Goal: Task Accomplishment & Management: Manage account settings

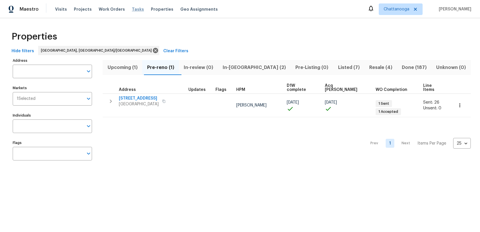
click at [132, 9] on span "Tasks" at bounding box center [138, 9] width 12 height 4
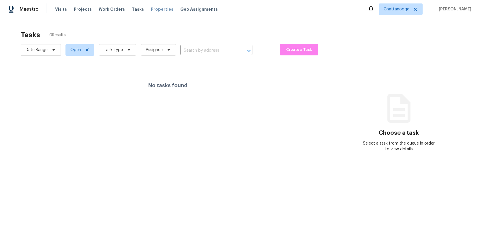
click at [151, 7] on span "Properties" at bounding box center [162, 9] width 23 height 6
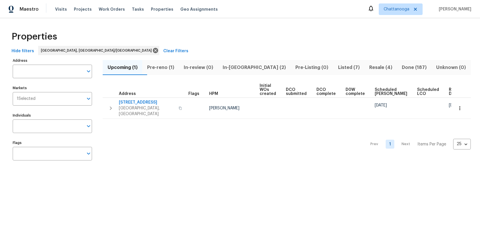
click at [337, 67] on span "Listed (7)" at bounding box center [349, 67] width 24 height 8
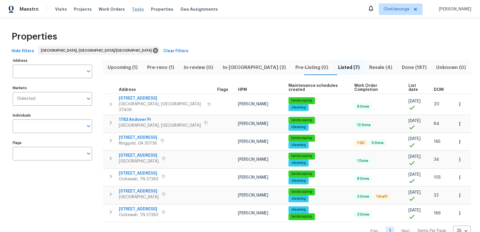
click at [132, 9] on span "Tasks" at bounding box center [138, 9] width 12 height 4
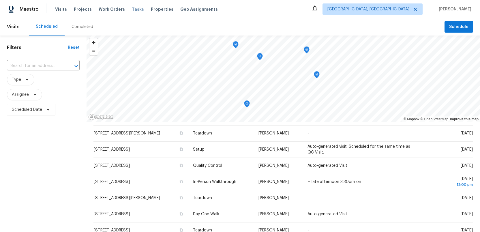
click at [132, 8] on span "Tasks" at bounding box center [138, 9] width 12 height 4
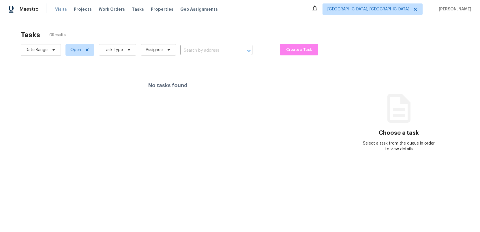
click at [60, 9] on span "Visits" at bounding box center [61, 9] width 12 height 6
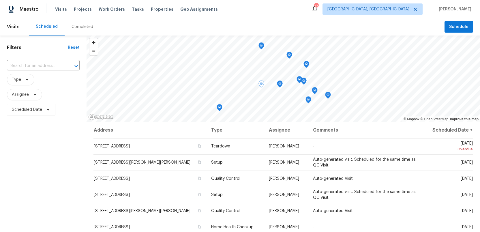
scroll to position [142, 0]
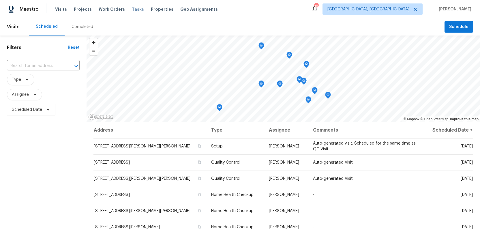
click at [133, 9] on span "Tasks" at bounding box center [138, 9] width 12 height 4
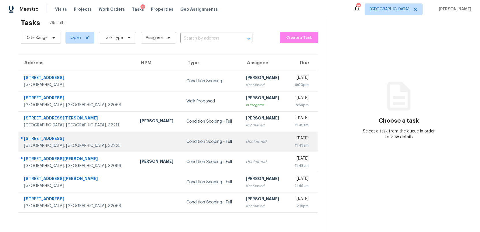
scroll to position [18, 0]
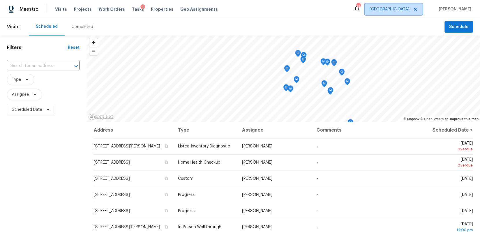
click at [409, 8] on span "[GEOGRAPHIC_DATA]" at bounding box center [390, 9] width 40 height 6
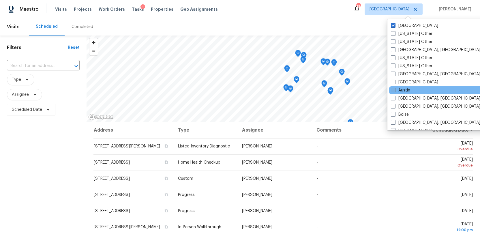
click at [393, 89] on span at bounding box center [393, 90] width 5 height 5
click at [393, 89] on input "Austin" at bounding box center [393, 89] width 4 height 4
checkbox input "true"
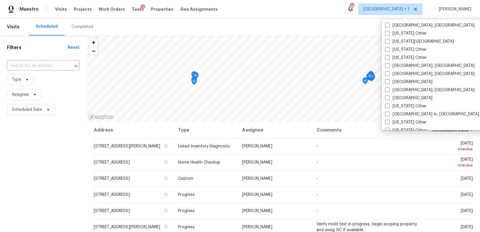
scroll to position [344, 0]
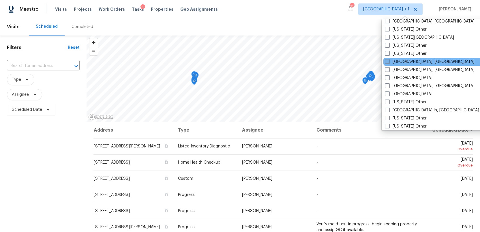
click at [388, 61] on span at bounding box center [387, 61] width 5 height 5
click at [388, 61] on input "[GEOGRAPHIC_DATA], [GEOGRAPHIC_DATA]" at bounding box center [387, 61] width 4 height 4
checkbox input "true"
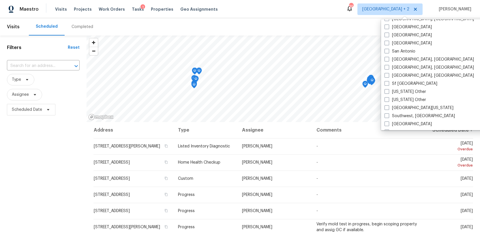
scroll to position [749, 0]
click at [386, 52] on span at bounding box center [387, 52] width 5 height 5
click at [386, 52] on input "San Antonio" at bounding box center [387, 51] width 4 height 4
checkbox input "true"
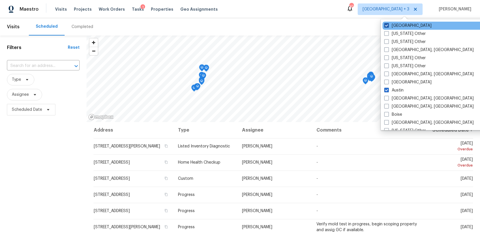
click at [385, 24] on span at bounding box center [386, 25] width 5 height 5
click at [385, 24] on input "[GEOGRAPHIC_DATA]" at bounding box center [386, 25] width 4 height 4
checkbox input "false"
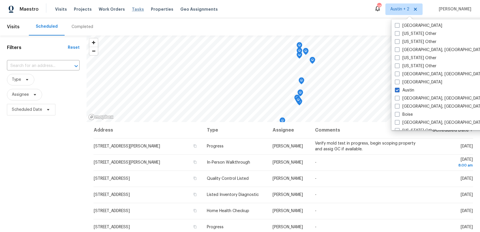
click at [132, 8] on span "Tasks" at bounding box center [138, 9] width 12 height 4
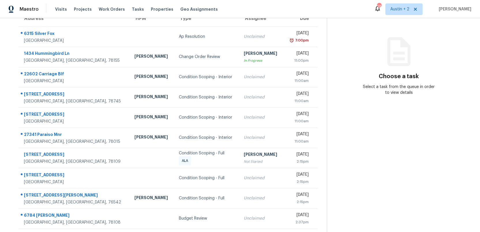
scroll to position [58, 0]
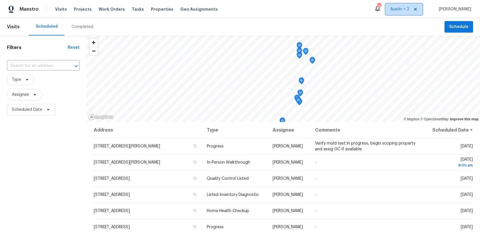
click at [407, 12] on span "Austin + 2" at bounding box center [404, 9] width 37 height 12
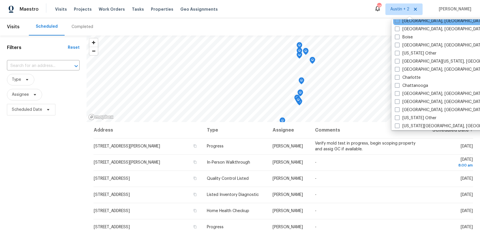
scroll to position [89, 0]
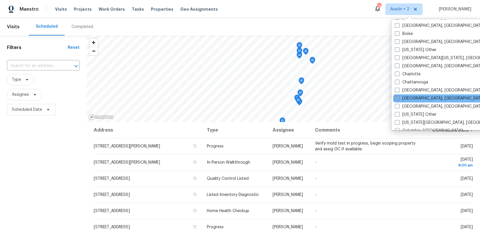
click at [397, 98] on span at bounding box center [397, 98] width 5 height 5
click at [397, 98] on input "Cincinnati, OH" at bounding box center [397, 98] width 4 height 4
checkbox input "true"
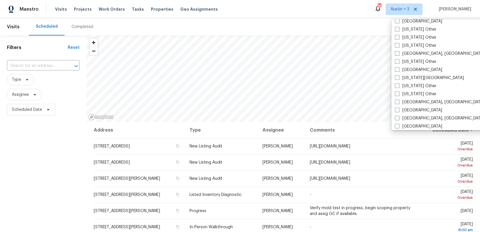
scroll to position [313, 0]
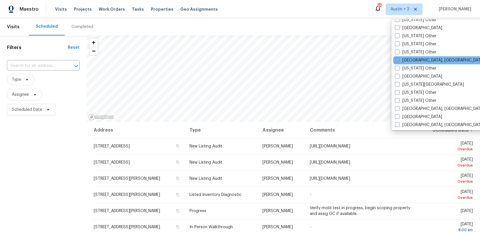
click at [397, 59] on span at bounding box center [397, 60] width 5 height 5
click at [397, 59] on input "Indianapolis, IN" at bounding box center [397, 59] width 4 height 4
checkbox input "true"
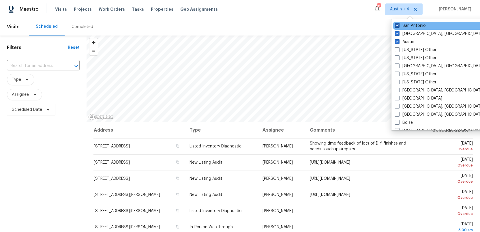
click at [397, 25] on span at bounding box center [397, 25] width 5 height 5
click at [397, 25] on input "San Antonio" at bounding box center [397, 25] width 4 height 4
checkbox input "false"
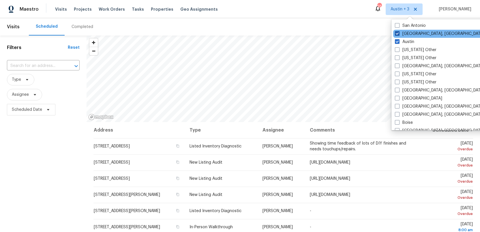
click at [396, 31] on span at bounding box center [397, 33] width 5 height 5
click at [396, 31] on input "Killeen, TX" at bounding box center [397, 33] width 4 height 4
checkbox input "false"
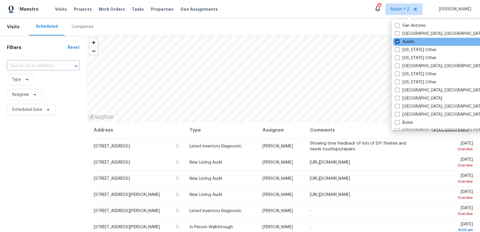
click at [397, 40] on span at bounding box center [397, 41] width 5 height 5
click at [397, 40] on input "Austin" at bounding box center [397, 41] width 4 height 4
checkbox input "false"
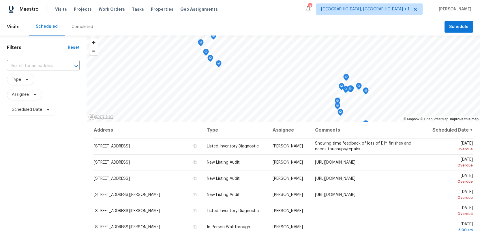
click at [39, 132] on div "Filters Reset ​ Type Assignee Scheduled Date" at bounding box center [43, 171] width 87 height 272
click at [133, 9] on span "Tasks" at bounding box center [138, 9] width 12 height 4
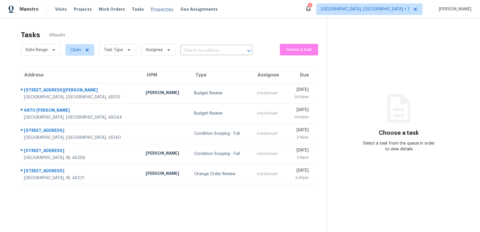
click at [151, 11] on span "Properties" at bounding box center [162, 9] width 23 height 6
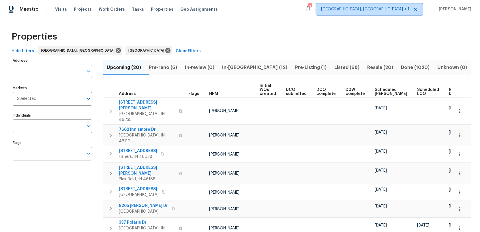
click at [391, 9] on span "[GEOGRAPHIC_DATA], [GEOGRAPHIC_DATA] + 1" at bounding box center [365, 9] width 88 height 6
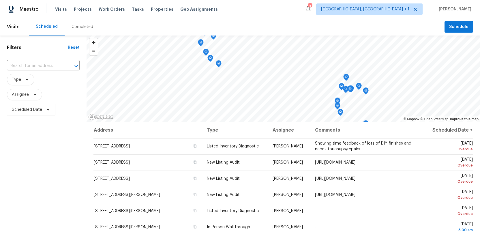
click at [82, 29] on div "Completed" at bounding box center [83, 27] width 22 height 6
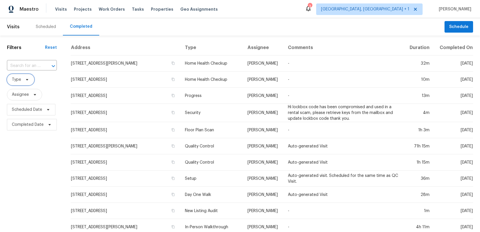
click at [29, 79] on icon at bounding box center [27, 79] width 5 height 5
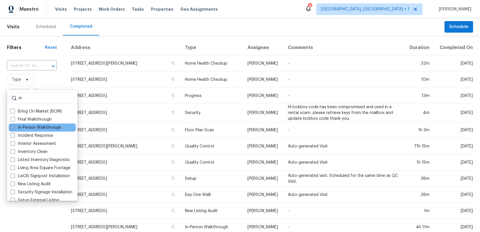
type input "in"
click at [28, 126] on label "In-Person Walkthrough" at bounding box center [35, 128] width 51 height 6
click at [14, 126] on input "In-Person Walkthrough" at bounding box center [12, 127] width 4 height 4
checkbox input "true"
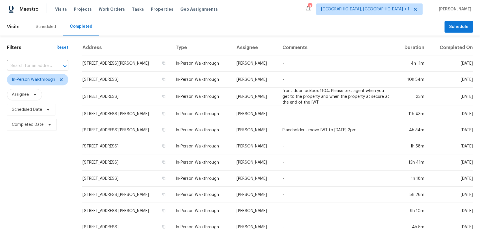
click at [35, 44] on div "Filters Reset ​ In-Person Walkthrough Assignee Scheduled Date Completed Date" at bounding box center [37, 215] width 75 height 360
click at [29, 110] on span "Scheduled Date" at bounding box center [27, 110] width 30 height 6
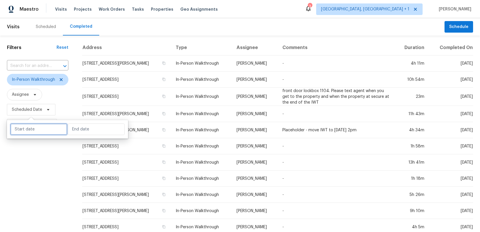
select select "9"
select select "2025"
select select "10"
select select "2025"
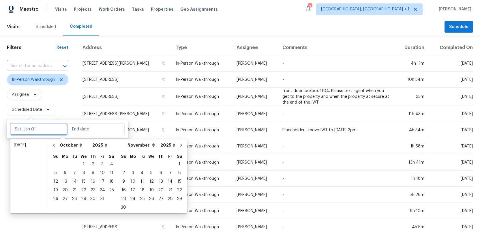
click at [27, 129] on input "text" at bounding box center [38, 130] width 57 height 12
type input "[DATE]"
click at [109, 162] on div "4" at bounding box center [111, 164] width 9 height 8
type input "[DATE]"
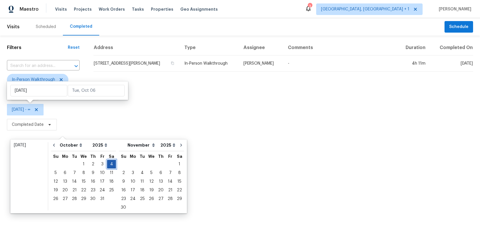
click at [109, 162] on div "4" at bounding box center [111, 164] width 9 height 8
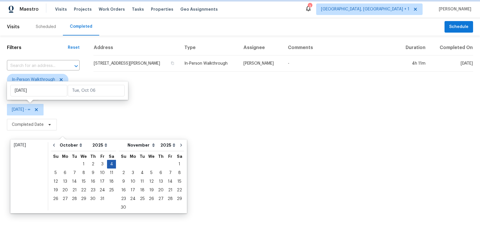
type input "[DATE]"
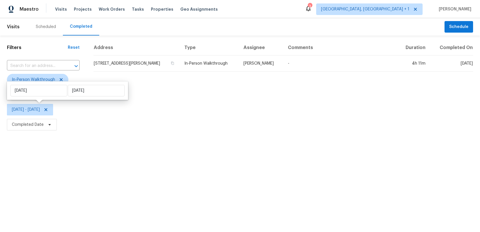
click at [131, 132] on html "Maestro Visits Projects Work Orders Tasks Properties Geo Assignments 3 [GEOGRAP…" at bounding box center [240, 66] width 480 height 132
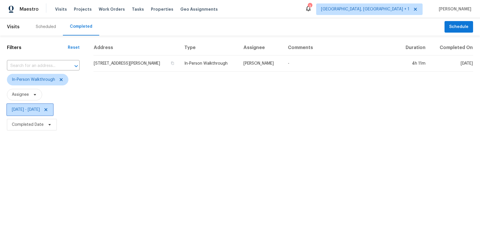
click at [47, 110] on icon at bounding box center [45, 109] width 3 height 3
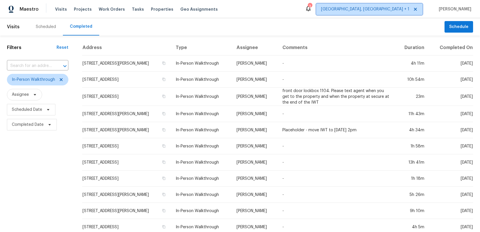
click at [404, 7] on span "[GEOGRAPHIC_DATA], [GEOGRAPHIC_DATA] + 1" at bounding box center [365, 9] width 88 height 6
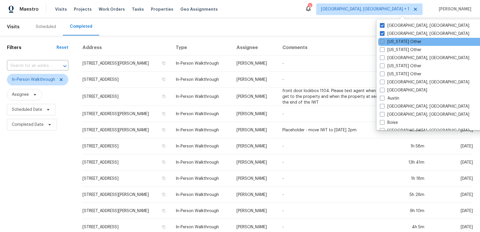
click at [384, 43] on span at bounding box center [382, 41] width 5 height 5
click at [384, 43] on input "[US_STATE] Other" at bounding box center [382, 41] width 4 height 4
checkbox input "true"
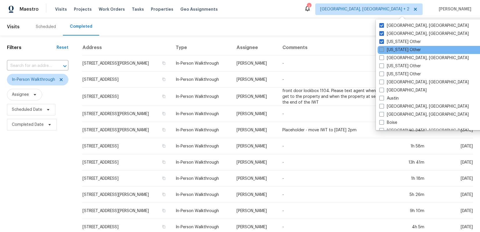
click at [382, 51] on span at bounding box center [381, 49] width 5 height 5
click at [382, 51] on input "[US_STATE] Other" at bounding box center [381, 49] width 4 height 4
checkbox input "true"
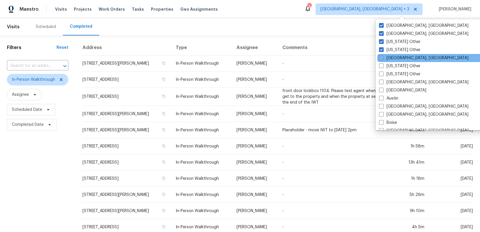
click at [382, 61] on div "[GEOGRAPHIC_DATA], [GEOGRAPHIC_DATA]" at bounding box center [435, 58] width 116 height 8
click at [381, 57] on span at bounding box center [381, 57] width 5 height 5
click at [381, 57] on input "[GEOGRAPHIC_DATA], [GEOGRAPHIC_DATA]" at bounding box center [381, 57] width 4 height 4
checkbox input "true"
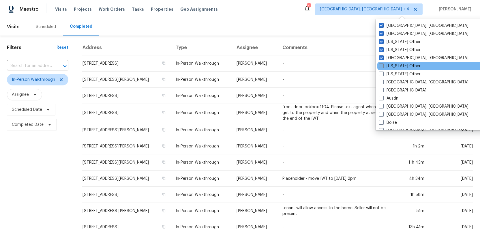
click at [381, 67] on span at bounding box center [381, 65] width 5 height 5
click at [381, 67] on input "[US_STATE] Other" at bounding box center [381, 65] width 4 height 4
checkbox input "true"
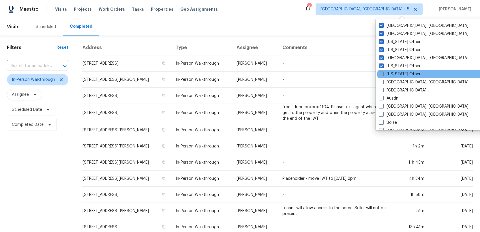
click at [381, 75] on span at bounding box center [381, 74] width 5 height 5
click at [381, 75] on input "[US_STATE] Other" at bounding box center [381, 73] width 4 height 4
checkbox input "true"
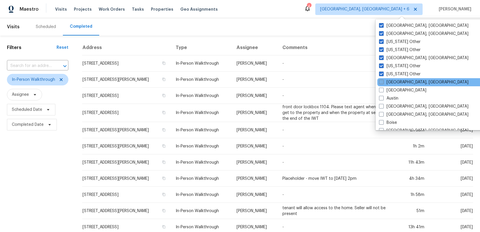
click at [381, 83] on span at bounding box center [381, 82] width 5 height 5
click at [381, 83] on input "[GEOGRAPHIC_DATA], [GEOGRAPHIC_DATA]" at bounding box center [381, 81] width 4 height 4
checkbox input "true"
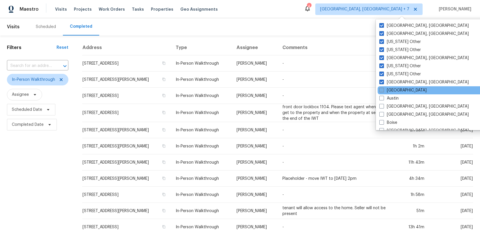
click at [381, 90] on span at bounding box center [381, 90] width 5 height 5
click at [381, 90] on input "[GEOGRAPHIC_DATA]" at bounding box center [381, 89] width 4 height 4
checkbox input "true"
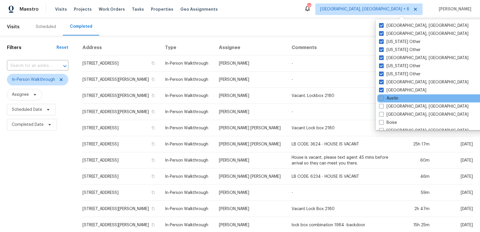
click at [381, 96] on span at bounding box center [381, 98] width 5 height 5
click at [381, 96] on input "Austin" at bounding box center [381, 98] width 4 height 4
checkbox input "true"
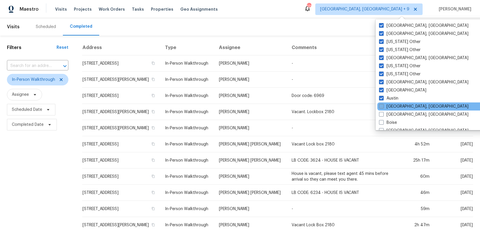
click at [381, 106] on span at bounding box center [381, 106] width 5 height 5
click at [381, 106] on input "[GEOGRAPHIC_DATA], [GEOGRAPHIC_DATA]" at bounding box center [381, 106] width 4 height 4
checkbox input "true"
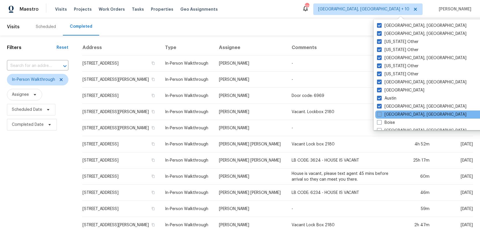
click at [380, 113] on span at bounding box center [379, 114] width 5 height 5
click at [380, 113] on input "[GEOGRAPHIC_DATA], [GEOGRAPHIC_DATA]" at bounding box center [379, 114] width 4 height 4
checkbox input "true"
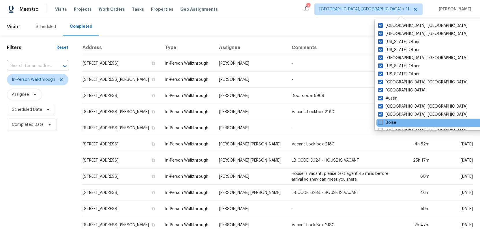
click at [380, 121] on span at bounding box center [380, 122] width 5 height 5
click at [380, 121] on input "Boise" at bounding box center [380, 122] width 4 height 4
checkbox input "true"
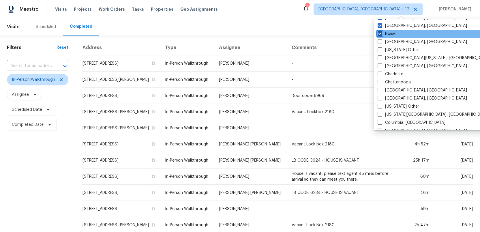
scroll to position [94, 0]
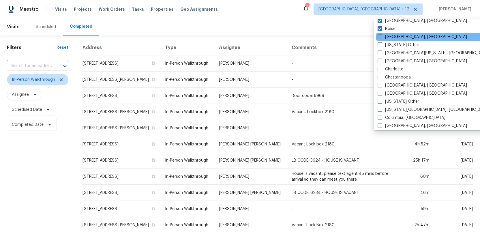
click at [380, 37] on span at bounding box center [380, 36] width 5 height 5
click at [380, 37] on input "[GEOGRAPHIC_DATA], [GEOGRAPHIC_DATA]" at bounding box center [380, 36] width 4 height 4
checkbox input "true"
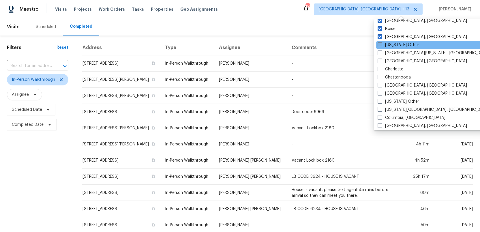
click at [380, 43] on span at bounding box center [380, 44] width 5 height 5
click at [380, 43] on input "[US_STATE] Other" at bounding box center [380, 44] width 4 height 4
checkbox input "true"
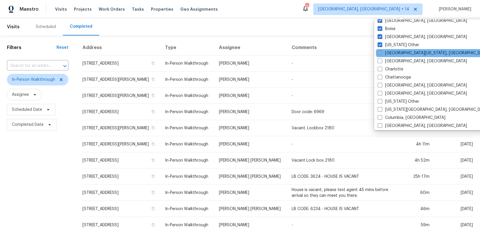
click at [380, 51] on span at bounding box center [380, 53] width 5 height 5
click at [380, 51] on input "[GEOGRAPHIC_DATA][US_STATE], [GEOGRAPHIC_DATA]" at bounding box center [380, 52] width 4 height 4
checkbox input "true"
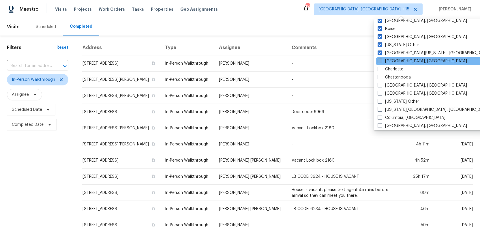
click at [379, 61] on span at bounding box center [380, 61] width 5 height 5
click at [379, 61] on input "[GEOGRAPHIC_DATA], [GEOGRAPHIC_DATA]" at bounding box center [380, 60] width 4 height 4
checkbox input "true"
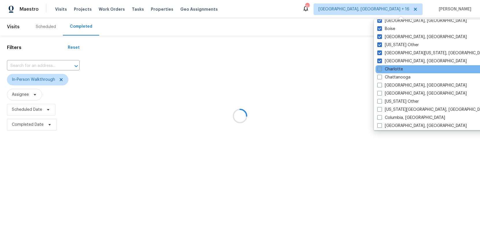
click at [379, 69] on span at bounding box center [379, 69] width 5 height 5
click at [379, 69] on input "Charlotte" at bounding box center [379, 68] width 4 height 4
checkbox input "true"
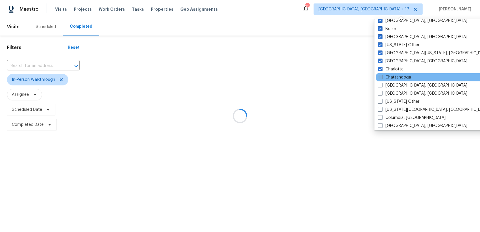
click at [379, 77] on span at bounding box center [380, 77] width 5 height 5
click at [379, 77] on input "Chattanooga" at bounding box center [380, 76] width 4 height 4
checkbox input "true"
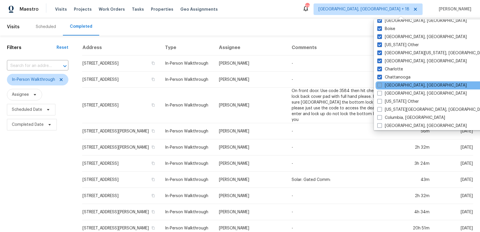
click at [379, 84] on span at bounding box center [379, 85] width 5 height 5
click at [379, 84] on input "[GEOGRAPHIC_DATA], [GEOGRAPHIC_DATA]" at bounding box center [379, 85] width 4 height 4
checkbox input "true"
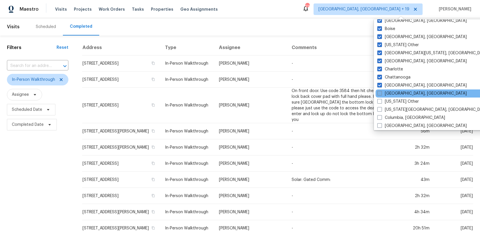
click at [379, 92] on span at bounding box center [379, 93] width 5 height 5
click at [379, 92] on input "[GEOGRAPHIC_DATA], [GEOGRAPHIC_DATA]" at bounding box center [379, 93] width 4 height 4
checkbox input "true"
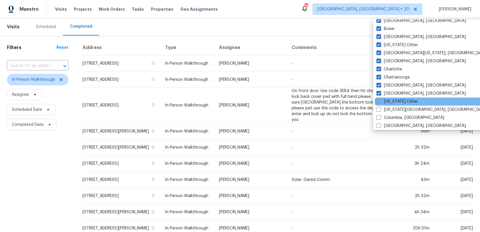
click at [378, 99] on span at bounding box center [379, 101] width 5 height 5
click at [378, 99] on input "[US_STATE] Other" at bounding box center [379, 101] width 4 height 4
checkbox input "true"
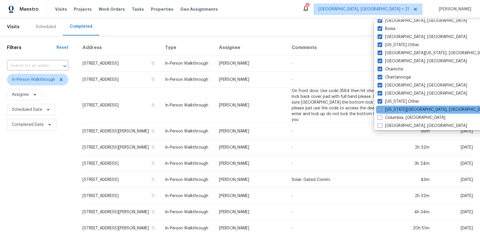
click at [379, 109] on span at bounding box center [380, 109] width 5 height 5
click at [379, 109] on input "[US_STATE][GEOGRAPHIC_DATA], [GEOGRAPHIC_DATA]" at bounding box center [380, 109] width 4 height 4
checkbox input "true"
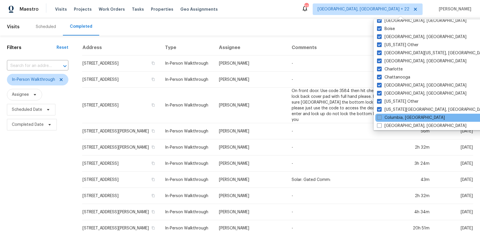
click at [379, 118] on span at bounding box center [379, 117] width 5 height 5
click at [379, 118] on input "Columbia, [GEOGRAPHIC_DATA]" at bounding box center [379, 117] width 4 height 4
checkbox input "true"
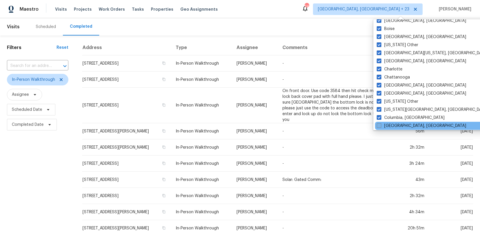
click at [379, 123] on label "[GEOGRAPHIC_DATA], [GEOGRAPHIC_DATA]" at bounding box center [421, 126] width 89 height 6
click at [379, 123] on input "[GEOGRAPHIC_DATA], [GEOGRAPHIC_DATA]" at bounding box center [379, 125] width 4 height 4
checkbox input "true"
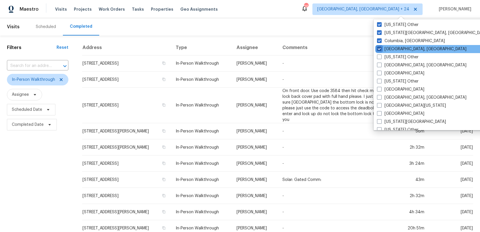
scroll to position [175, 0]
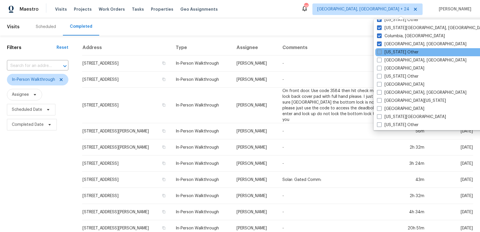
click at [380, 53] on span at bounding box center [379, 52] width 5 height 5
click at [380, 53] on input "[US_STATE] Other" at bounding box center [379, 51] width 4 height 4
checkbox input "true"
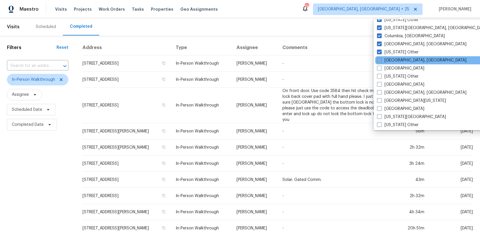
click at [380, 59] on span at bounding box center [379, 60] width 5 height 5
click at [380, 59] on input "[GEOGRAPHIC_DATA], [GEOGRAPHIC_DATA]" at bounding box center [379, 59] width 4 height 4
checkbox input "true"
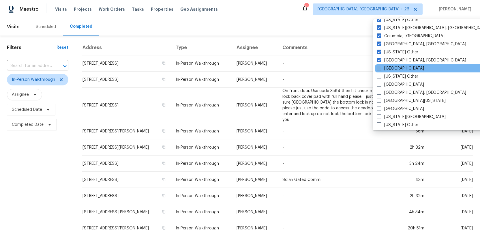
click at [379, 67] on span at bounding box center [379, 68] width 5 height 5
click at [379, 67] on input "[GEOGRAPHIC_DATA]" at bounding box center [379, 68] width 4 height 4
checkbox input "true"
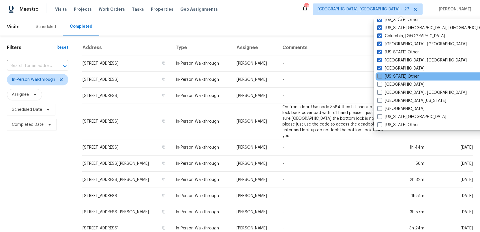
click at [379, 74] on label "[US_STATE] Other" at bounding box center [398, 77] width 42 height 6
click at [379, 74] on input "[US_STATE] Other" at bounding box center [379, 76] width 4 height 4
checkbox input "true"
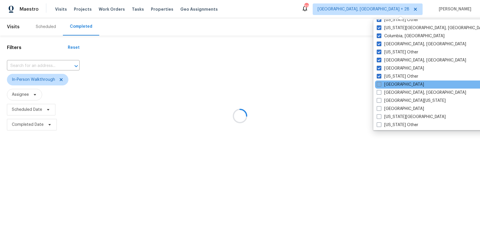
click at [378, 82] on label "[GEOGRAPHIC_DATA]" at bounding box center [400, 85] width 47 height 6
click at [378, 82] on input "[GEOGRAPHIC_DATA]" at bounding box center [379, 84] width 4 height 4
checkbox input "true"
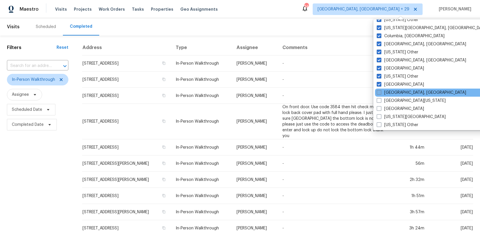
click at [378, 92] on span at bounding box center [379, 92] width 5 height 5
click at [378, 92] on input "[GEOGRAPHIC_DATA], [GEOGRAPHIC_DATA]" at bounding box center [379, 92] width 4 height 4
checkbox input "true"
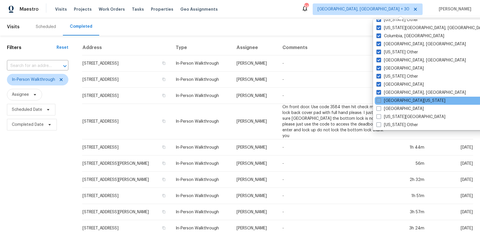
click at [378, 99] on span at bounding box center [379, 100] width 5 height 5
click at [378, 99] on input "[GEOGRAPHIC_DATA][US_STATE]" at bounding box center [379, 100] width 4 height 4
checkbox input "true"
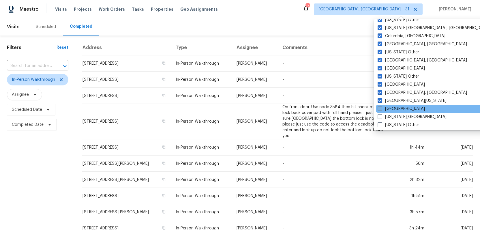
click at [378, 106] on span at bounding box center [380, 108] width 5 height 5
click at [378, 106] on input "[GEOGRAPHIC_DATA]" at bounding box center [380, 108] width 4 height 4
checkbox input "true"
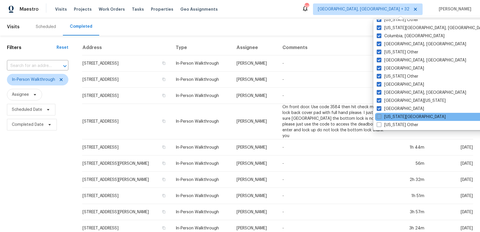
click at [378, 116] on span at bounding box center [379, 116] width 5 height 5
click at [378, 116] on input "[US_STATE][GEOGRAPHIC_DATA]" at bounding box center [379, 116] width 4 height 4
checkbox input "true"
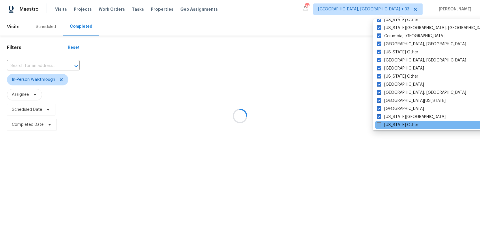
click at [378, 122] on span at bounding box center [379, 124] width 5 height 5
click at [378, 122] on input "[US_STATE] Other" at bounding box center [379, 124] width 4 height 4
checkbox input "true"
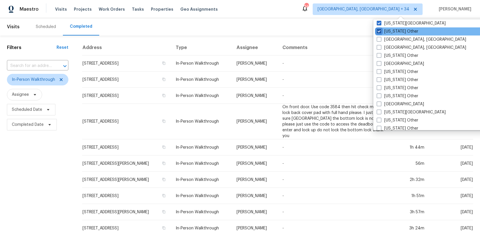
scroll to position [269, 0]
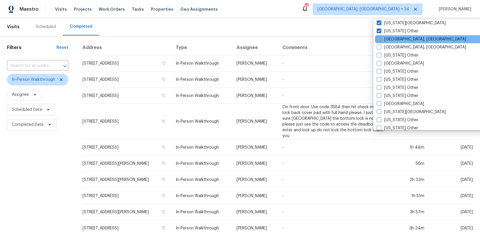
click at [377, 39] on span at bounding box center [379, 39] width 5 height 5
click at [377, 39] on input "[GEOGRAPHIC_DATA], [GEOGRAPHIC_DATA]" at bounding box center [379, 38] width 4 height 4
checkbox input "true"
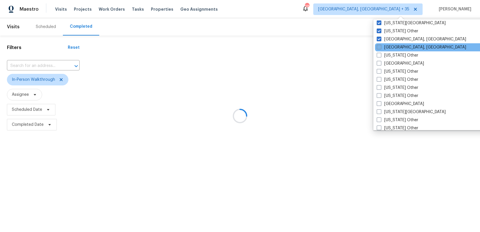
click at [377, 45] on span at bounding box center [379, 47] width 5 height 5
click at [377, 45] on input "[GEOGRAPHIC_DATA], [GEOGRAPHIC_DATA]" at bounding box center [379, 46] width 4 height 4
checkbox input "true"
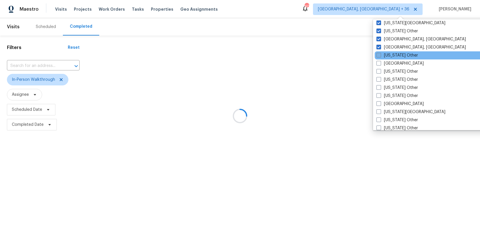
click at [377, 53] on span at bounding box center [379, 55] width 5 height 5
click at [377, 53] on input "[US_STATE] Other" at bounding box center [379, 55] width 4 height 4
checkbox input "true"
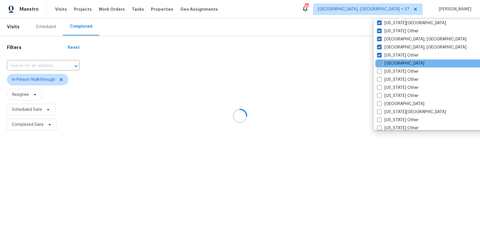
click at [378, 61] on span at bounding box center [379, 63] width 5 height 5
click at [378, 61] on input "[GEOGRAPHIC_DATA]" at bounding box center [379, 63] width 4 height 4
checkbox input "true"
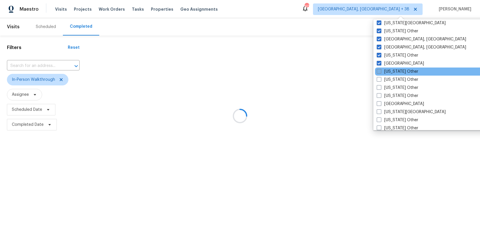
click at [378, 72] on span at bounding box center [379, 71] width 5 height 5
click at [378, 72] on input "[US_STATE] Other" at bounding box center [379, 71] width 4 height 4
checkbox input "true"
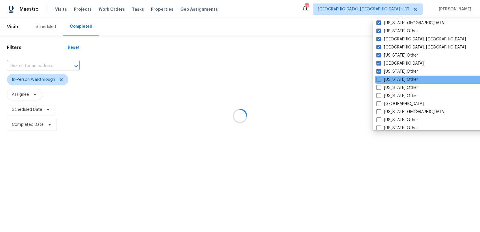
click at [378, 78] on span at bounding box center [379, 79] width 5 height 5
click at [378, 78] on input "[US_STATE] Other" at bounding box center [379, 79] width 4 height 4
checkbox input "true"
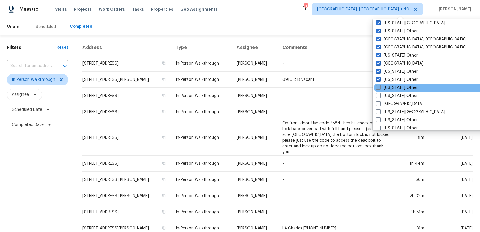
click at [379, 86] on span at bounding box center [378, 87] width 5 height 5
click at [379, 86] on input "[US_STATE] Other" at bounding box center [378, 87] width 4 height 4
checkbox input "true"
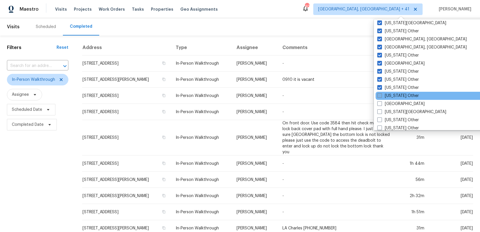
click at [379, 93] on label "[US_STATE] Other" at bounding box center [398, 96] width 42 height 6
click at [379, 93] on input "[US_STATE] Other" at bounding box center [379, 95] width 4 height 4
checkbox input "true"
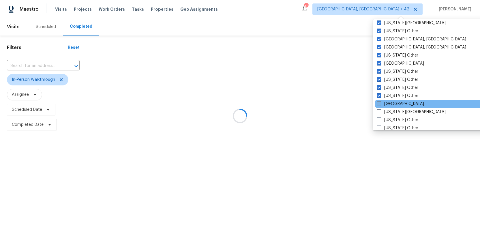
click at [379, 102] on span at bounding box center [379, 103] width 5 height 5
click at [379, 102] on input "[GEOGRAPHIC_DATA]" at bounding box center [379, 103] width 4 height 4
checkbox input "true"
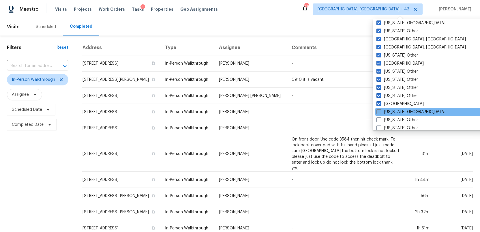
click at [379, 110] on span at bounding box center [379, 111] width 5 height 5
click at [379, 110] on input "[US_STATE][GEOGRAPHIC_DATA]" at bounding box center [379, 111] width 4 height 4
checkbox input "true"
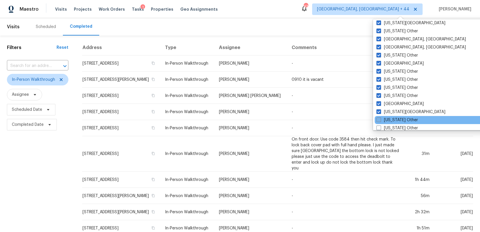
click at [379, 119] on span at bounding box center [379, 119] width 5 height 5
click at [379, 119] on input "[US_STATE] Other" at bounding box center [379, 119] width 4 height 4
checkbox input "true"
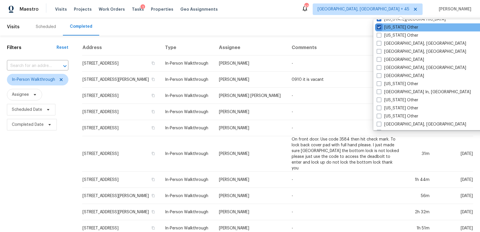
scroll to position [364, 0]
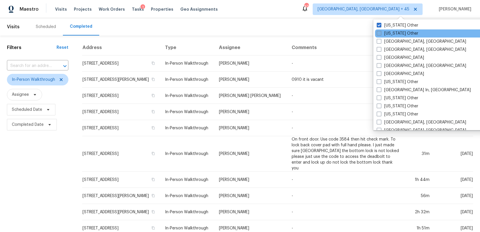
click at [378, 33] on span at bounding box center [379, 33] width 5 height 5
click at [378, 33] on input "[US_STATE] Other" at bounding box center [379, 33] width 4 height 4
checkbox input "true"
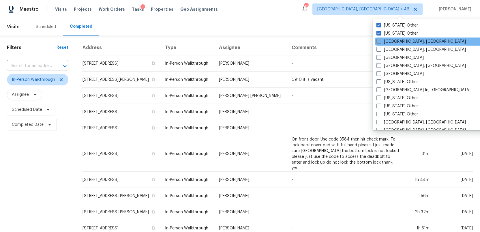
click at [378, 40] on span at bounding box center [379, 41] width 5 height 5
click at [378, 40] on input "[GEOGRAPHIC_DATA], [GEOGRAPHIC_DATA]" at bounding box center [379, 41] width 4 height 4
checkbox input "true"
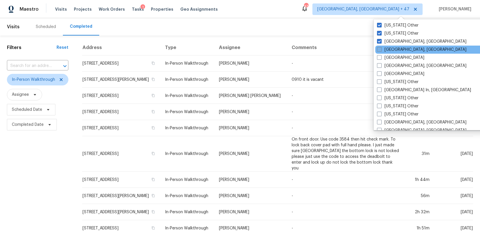
click at [379, 50] on span at bounding box center [379, 49] width 5 height 5
click at [379, 50] on input "[GEOGRAPHIC_DATA], [GEOGRAPHIC_DATA]" at bounding box center [379, 49] width 4 height 4
checkbox input "true"
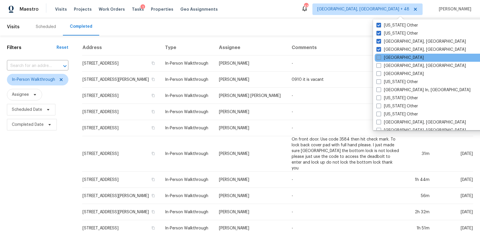
click at [378, 57] on span at bounding box center [379, 57] width 5 height 5
click at [378, 57] on input "[GEOGRAPHIC_DATA]" at bounding box center [379, 57] width 4 height 4
checkbox input "true"
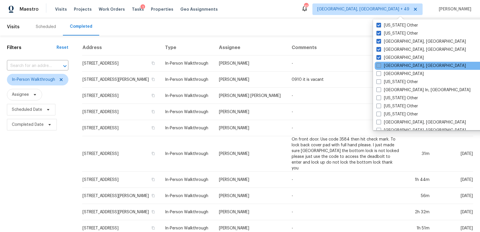
click at [378, 64] on span at bounding box center [379, 65] width 5 height 5
click at [378, 64] on input "[GEOGRAPHIC_DATA], [GEOGRAPHIC_DATA]" at bounding box center [379, 65] width 4 height 4
checkbox input "true"
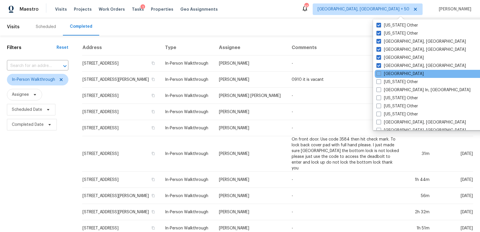
click at [378, 71] on div "[GEOGRAPHIC_DATA]" at bounding box center [433, 74] width 116 height 8
click at [378, 74] on span at bounding box center [379, 73] width 5 height 5
click at [378, 74] on input "[GEOGRAPHIC_DATA]" at bounding box center [379, 73] width 4 height 4
checkbox input "true"
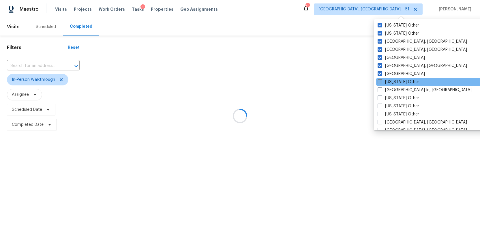
click at [378, 81] on span at bounding box center [380, 81] width 5 height 5
click at [378, 81] on input "[US_STATE] Other" at bounding box center [380, 81] width 4 height 4
checkbox input "true"
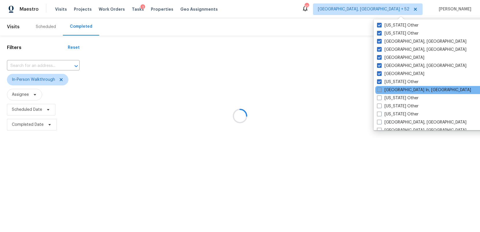
click at [378, 88] on span at bounding box center [379, 89] width 5 height 5
click at [378, 88] on input "[GEOGRAPHIC_DATA] In, [GEOGRAPHIC_DATA]" at bounding box center [379, 89] width 4 height 4
checkbox input "true"
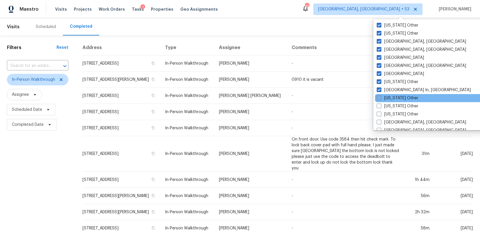
click at [378, 97] on span at bounding box center [379, 98] width 5 height 5
click at [378, 97] on input "[US_STATE] Other" at bounding box center [379, 97] width 4 height 4
checkbox input "true"
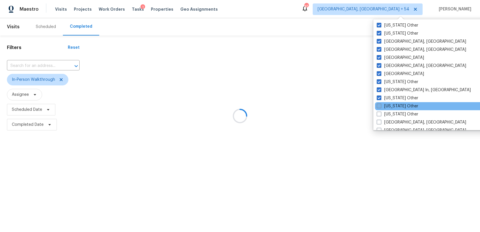
click at [378, 105] on span at bounding box center [379, 106] width 5 height 5
click at [378, 105] on input "[US_STATE] Other" at bounding box center [379, 105] width 4 height 4
checkbox input "true"
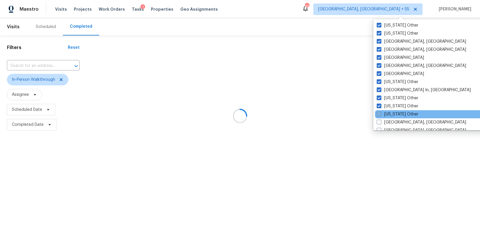
click at [378, 112] on span at bounding box center [379, 114] width 5 height 5
click at [378, 112] on input "[US_STATE] Other" at bounding box center [379, 113] width 4 height 4
checkbox input "true"
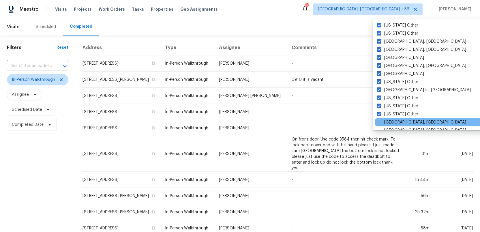
click at [378, 120] on span at bounding box center [379, 122] width 5 height 5
click at [378, 120] on input "[GEOGRAPHIC_DATA], [GEOGRAPHIC_DATA]" at bounding box center [379, 121] width 4 height 4
checkbox input "true"
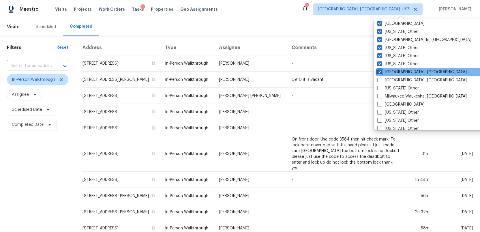
scroll to position [415, 0]
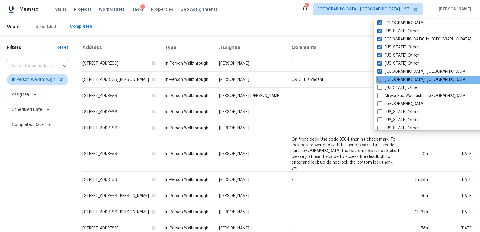
click at [379, 78] on span at bounding box center [379, 79] width 5 height 5
click at [379, 78] on input "[GEOGRAPHIC_DATA], [GEOGRAPHIC_DATA]" at bounding box center [379, 79] width 4 height 4
checkbox input "true"
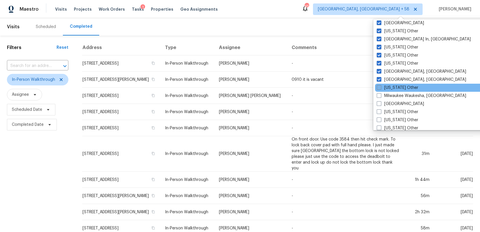
click at [379, 86] on span at bounding box center [379, 87] width 5 height 5
click at [379, 86] on input "[US_STATE] Other" at bounding box center [379, 87] width 4 height 4
checkbox input "true"
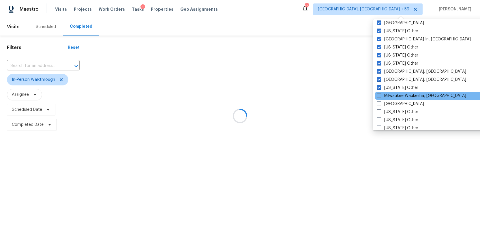
click at [379, 92] on div "Milwaukee Waukesha, [GEOGRAPHIC_DATA]" at bounding box center [433, 96] width 116 height 8
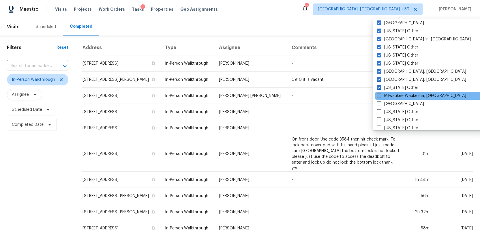
click at [379, 96] on span at bounding box center [379, 95] width 5 height 5
click at [379, 96] on input "Milwaukee Waukesha, [GEOGRAPHIC_DATA]" at bounding box center [379, 95] width 4 height 4
checkbox input "true"
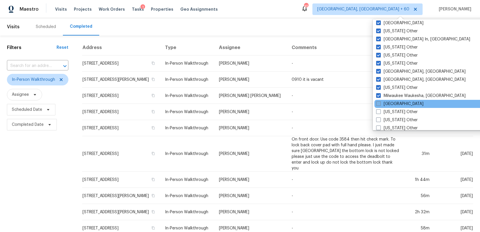
click at [378, 105] on span at bounding box center [378, 103] width 5 height 5
click at [378, 105] on input "[GEOGRAPHIC_DATA]" at bounding box center [378, 103] width 4 height 4
checkbox input "true"
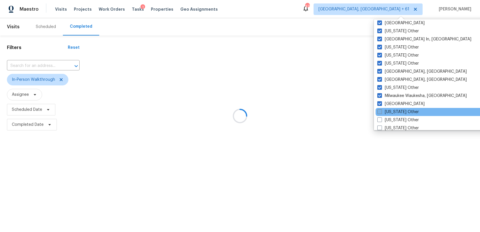
click at [378, 111] on span at bounding box center [379, 111] width 5 height 5
click at [378, 111] on input "[US_STATE] Other" at bounding box center [379, 111] width 4 height 4
checkbox input "true"
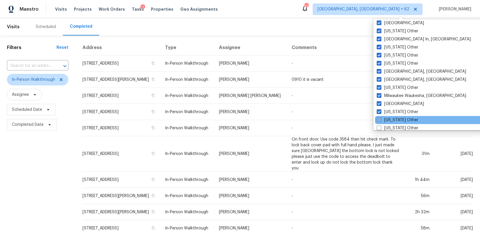
click at [378, 117] on span at bounding box center [379, 119] width 5 height 5
click at [378, 117] on input "[US_STATE] Other" at bounding box center [379, 119] width 4 height 4
checkbox input "true"
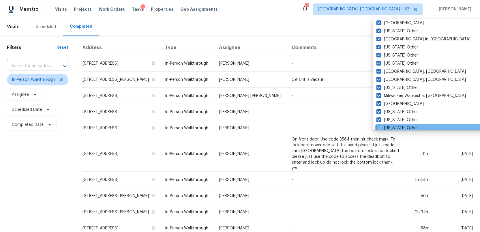
click at [378, 125] on div "[US_STATE] Other" at bounding box center [433, 128] width 116 height 8
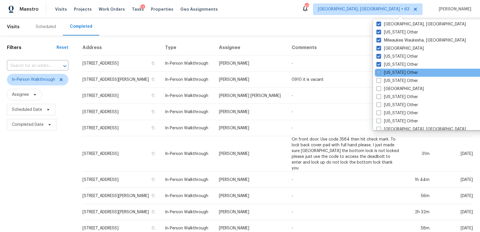
scroll to position [472, 0]
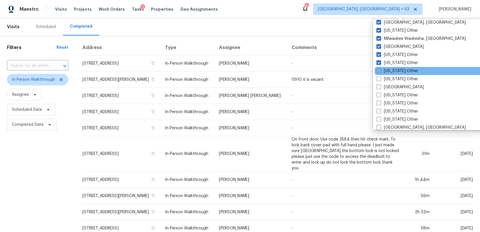
click at [379, 70] on span at bounding box center [379, 70] width 5 height 5
click at [379, 70] on input "[US_STATE] Other" at bounding box center [379, 70] width 4 height 4
checkbox input "true"
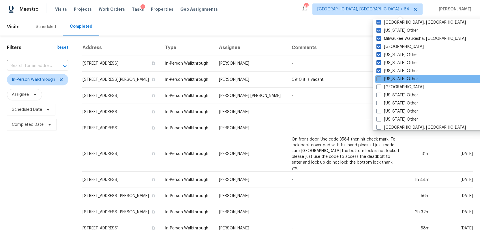
click at [379, 78] on span at bounding box center [379, 78] width 5 height 5
click at [379, 78] on input "[US_STATE] Other" at bounding box center [379, 78] width 4 height 4
checkbox input "true"
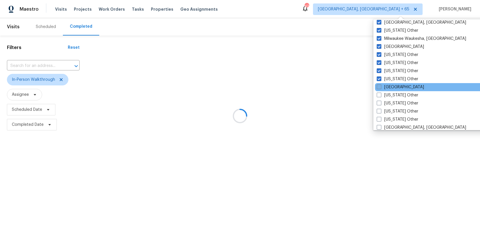
click at [378, 86] on span at bounding box center [379, 87] width 5 height 5
click at [378, 86] on input "[GEOGRAPHIC_DATA]" at bounding box center [379, 86] width 4 height 4
checkbox input "true"
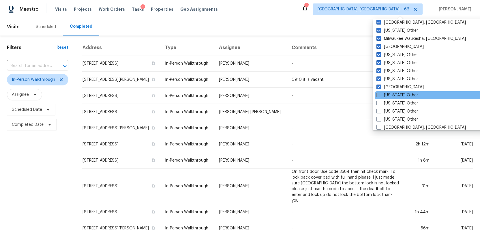
click at [378, 94] on span at bounding box center [379, 95] width 5 height 5
click at [378, 94] on input "[US_STATE] Other" at bounding box center [379, 94] width 4 height 4
checkbox input "true"
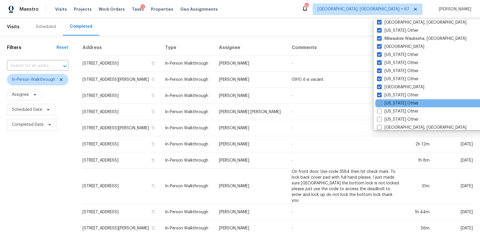
click at [378, 100] on label "[US_STATE] Other" at bounding box center [398, 103] width 42 height 6
click at [378, 100] on input "[US_STATE] Other" at bounding box center [379, 102] width 4 height 4
checkbox input "true"
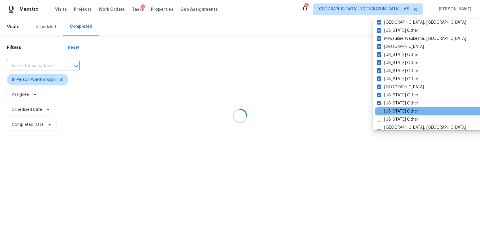
click at [378, 110] on span at bounding box center [379, 111] width 5 height 5
click at [378, 110] on input "[US_STATE] Other" at bounding box center [379, 111] width 4 height 4
checkbox input "true"
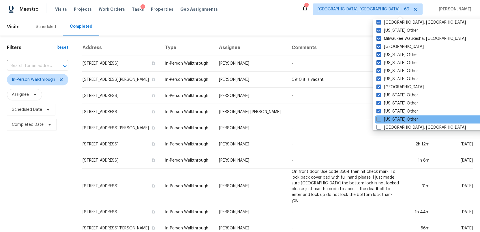
click at [378, 118] on span at bounding box center [379, 119] width 5 height 5
click at [378, 118] on input "[US_STATE] Other" at bounding box center [379, 119] width 4 height 4
checkbox input "true"
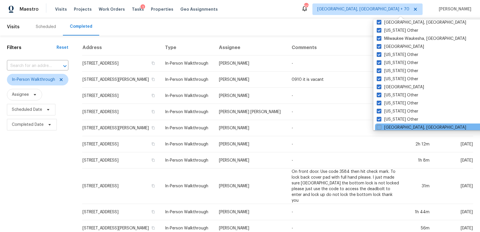
click at [378, 126] on span at bounding box center [379, 127] width 5 height 5
click at [378, 126] on input "[GEOGRAPHIC_DATA], [GEOGRAPHIC_DATA]" at bounding box center [379, 127] width 4 height 4
checkbox input "true"
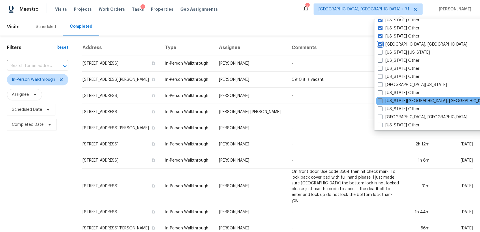
scroll to position [564, 0]
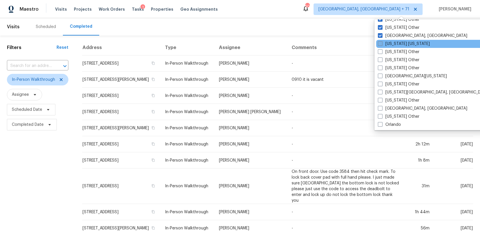
click at [379, 44] on span at bounding box center [380, 43] width 5 height 5
click at [379, 44] on input "[US_STATE] [US_STATE]" at bounding box center [380, 43] width 4 height 4
checkbox input "true"
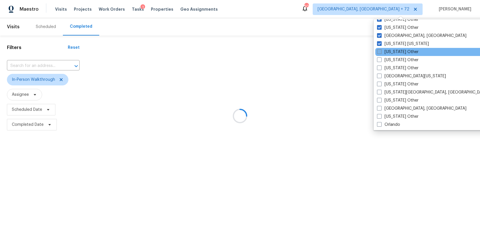
click at [379, 51] on span at bounding box center [379, 51] width 5 height 5
click at [379, 51] on input "[US_STATE] Other" at bounding box center [379, 51] width 4 height 4
checkbox input "true"
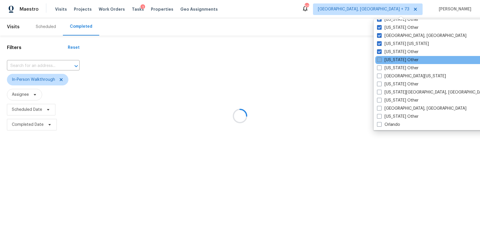
click at [379, 59] on span at bounding box center [379, 59] width 5 height 5
click at [379, 59] on input "[US_STATE] Other" at bounding box center [379, 59] width 4 height 4
checkbox input "true"
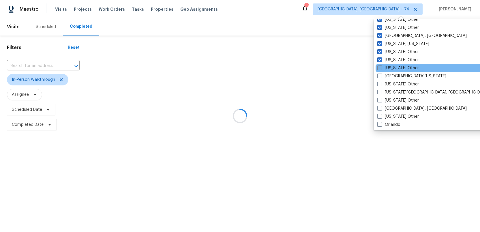
click at [379, 67] on span at bounding box center [379, 68] width 5 height 5
click at [379, 67] on input "[US_STATE] Other" at bounding box center [379, 67] width 4 height 4
checkbox input "true"
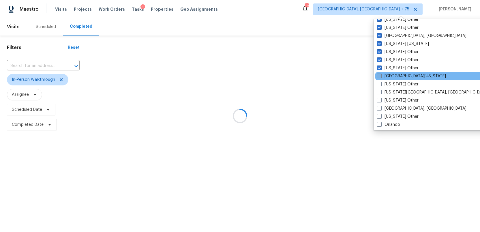
click at [379, 74] on span at bounding box center [379, 76] width 5 height 5
click at [379, 74] on input "[GEOGRAPHIC_DATA][US_STATE]" at bounding box center [379, 75] width 4 height 4
checkbox input "true"
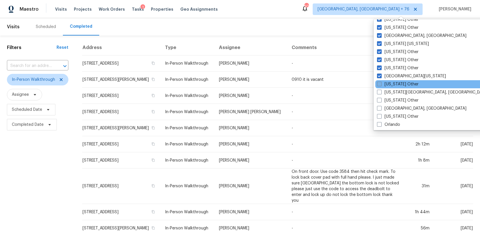
click at [377, 84] on span at bounding box center [379, 84] width 5 height 5
click at [377, 84] on input "[US_STATE] Other" at bounding box center [379, 83] width 4 height 4
checkbox input "true"
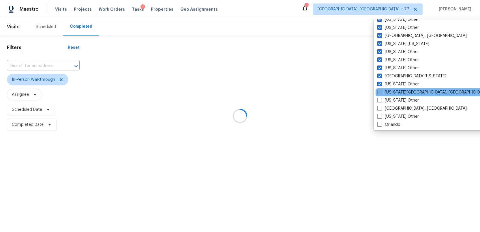
click at [377, 90] on span at bounding box center [379, 92] width 5 height 5
click at [377, 90] on input "[US_STATE][GEOGRAPHIC_DATA], [GEOGRAPHIC_DATA]" at bounding box center [379, 91] width 4 height 4
checkbox input "true"
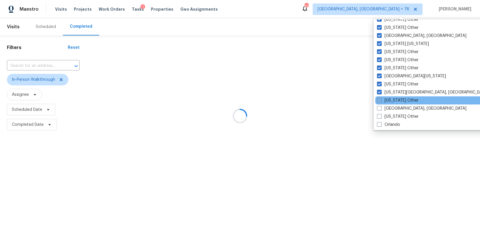
click at [377, 100] on span at bounding box center [379, 100] width 5 height 5
click at [377, 100] on input "[US_STATE] Other" at bounding box center [379, 100] width 4 height 4
checkbox input "true"
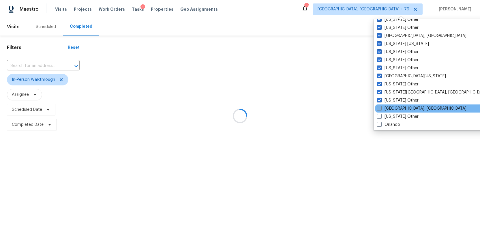
click at [378, 106] on span at bounding box center [379, 108] width 5 height 5
click at [378, 106] on input "[GEOGRAPHIC_DATA], [GEOGRAPHIC_DATA]" at bounding box center [379, 108] width 4 height 4
checkbox input "true"
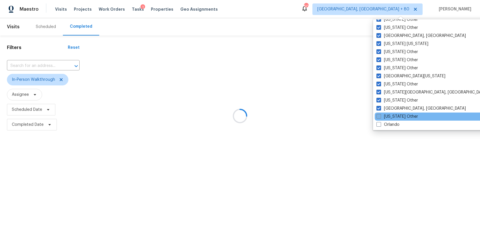
click at [378, 115] on span at bounding box center [379, 116] width 5 height 5
click at [378, 115] on input "[US_STATE] Other" at bounding box center [379, 116] width 4 height 4
checkbox input "true"
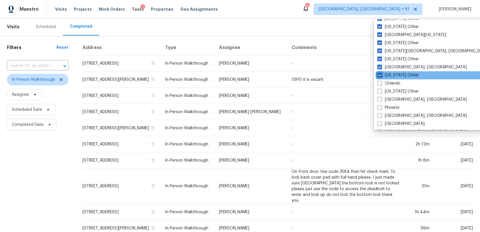
scroll to position [607, 0]
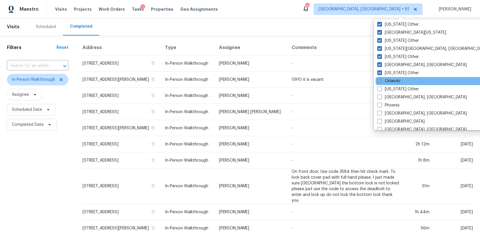
click at [378, 82] on span at bounding box center [379, 80] width 5 height 5
click at [378, 82] on input "Orlando" at bounding box center [379, 80] width 4 height 4
checkbox input "true"
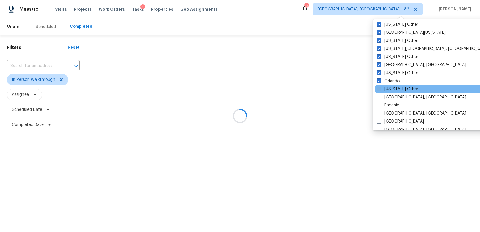
click at [378, 88] on span at bounding box center [379, 89] width 5 height 5
click at [378, 88] on input "[US_STATE] Other" at bounding box center [379, 88] width 4 height 4
checkbox input "true"
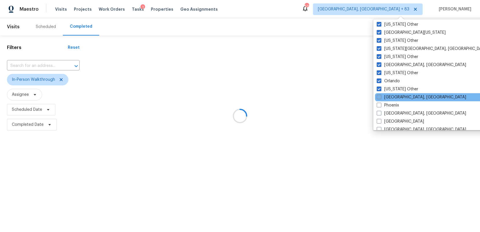
click at [378, 96] on span at bounding box center [379, 97] width 5 height 5
click at [378, 96] on input "[GEOGRAPHIC_DATA], [GEOGRAPHIC_DATA]" at bounding box center [379, 96] width 4 height 4
checkbox input "true"
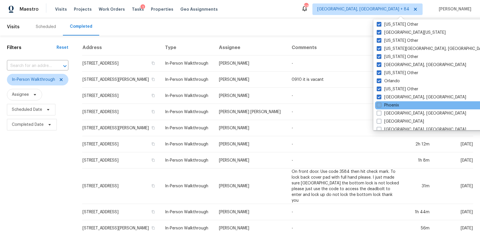
click at [377, 105] on span at bounding box center [379, 105] width 5 height 5
click at [377, 105] on input "Phoenix" at bounding box center [379, 104] width 4 height 4
checkbox input "true"
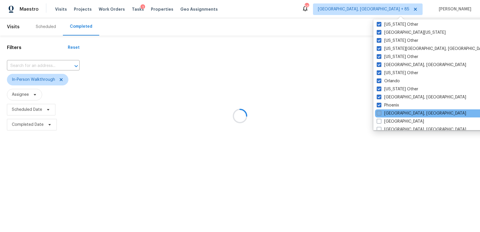
click at [377, 111] on span at bounding box center [379, 113] width 5 height 5
click at [377, 111] on input "[GEOGRAPHIC_DATA], [GEOGRAPHIC_DATA]" at bounding box center [379, 113] width 4 height 4
checkbox input "true"
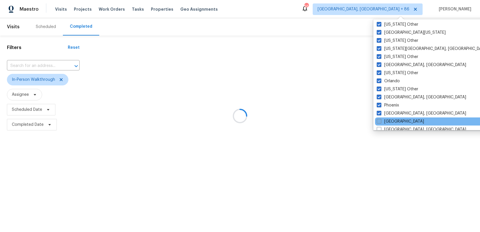
click at [377, 120] on span at bounding box center [379, 121] width 5 height 5
click at [377, 120] on input "[GEOGRAPHIC_DATA]" at bounding box center [379, 121] width 4 height 4
checkbox input "true"
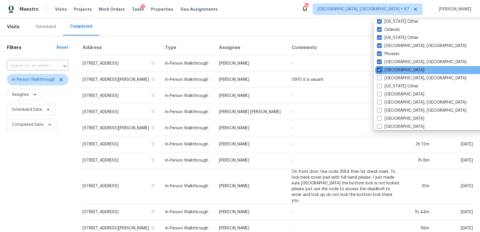
scroll to position [663, 0]
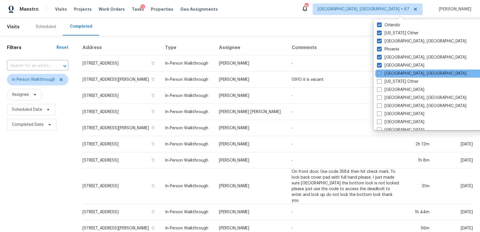
click at [379, 73] on span at bounding box center [379, 73] width 5 height 5
click at [379, 73] on input "[GEOGRAPHIC_DATA], [GEOGRAPHIC_DATA]" at bounding box center [379, 73] width 4 height 4
checkbox input "true"
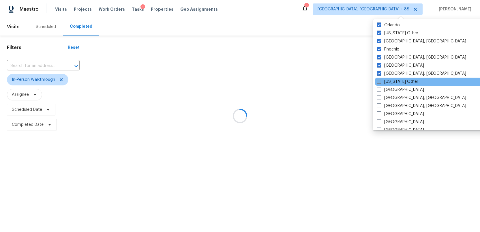
click at [379, 79] on span at bounding box center [379, 81] width 5 height 5
click at [379, 79] on input "[US_STATE] Other" at bounding box center [379, 81] width 4 height 4
checkbox input "true"
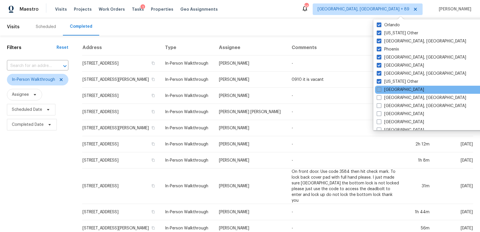
click at [378, 88] on span at bounding box center [379, 89] width 5 height 5
click at [378, 88] on input "[GEOGRAPHIC_DATA]" at bounding box center [379, 89] width 4 height 4
checkbox input "true"
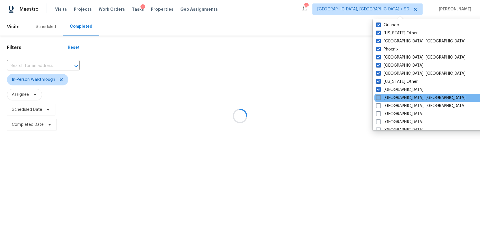
click at [378, 97] on span at bounding box center [378, 97] width 5 height 5
click at [378, 97] on input "[GEOGRAPHIC_DATA], [GEOGRAPHIC_DATA]" at bounding box center [378, 97] width 4 height 4
checkbox input "true"
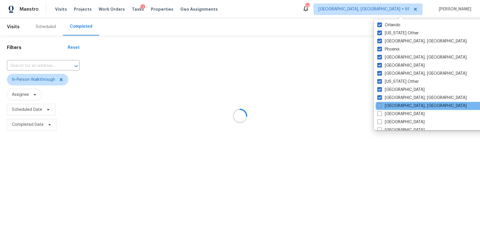
click at [379, 106] on span at bounding box center [379, 105] width 5 height 5
click at [379, 106] on input "[GEOGRAPHIC_DATA], [GEOGRAPHIC_DATA]" at bounding box center [379, 105] width 4 height 4
checkbox input "true"
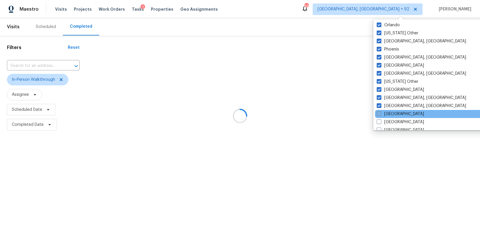
click at [379, 114] on span at bounding box center [379, 113] width 5 height 5
click at [379, 114] on input "[GEOGRAPHIC_DATA]" at bounding box center [379, 113] width 4 height 4
checkbox input "true"
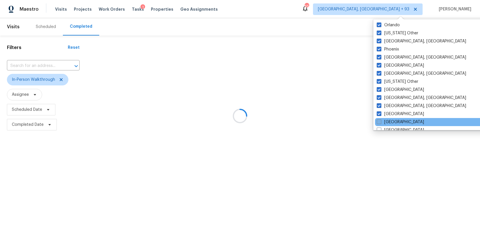
click at [379, 120] on span at bounding box center [379, 121] width 5 height 5
click at [379, 120] on input "[GEOGRAPHIC_DATA]" at bounding box center [379, 121] width 4 height 4
checkbox input "true"
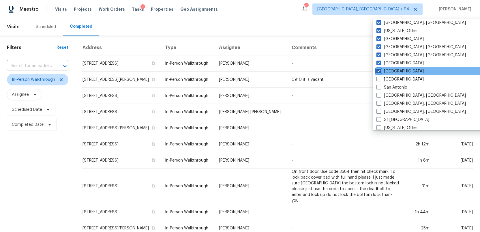
scroll to position [719, 0]
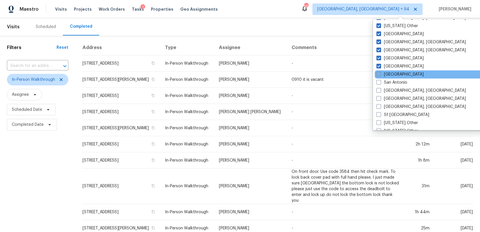
click at [379, 74] on span at bounding box center [379, 74] width 5 height 5
click at [379, 74] on input "[GEOGRAPHIC_DATA]" at bounding box center [379, 74] width 4 height 4
checkbox input "true"
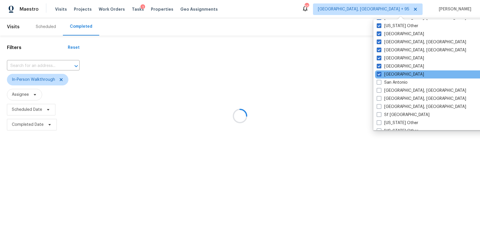
click at [379, 78] on div "[GEOGRAPHIC_DATA]" at bounding box center [433, 74] width 116 height 8
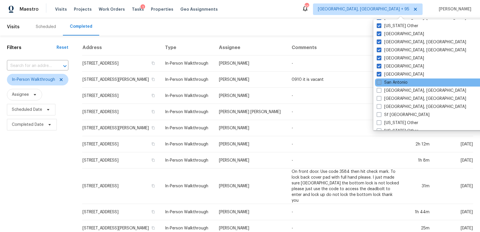
click at [379, 82] on span at bounding box center [379, 82] width 5 height 5
click at [379, 82] on input "San Antonio" at bounding box center [379, 82] width 4 height 4
checkbox input "true"
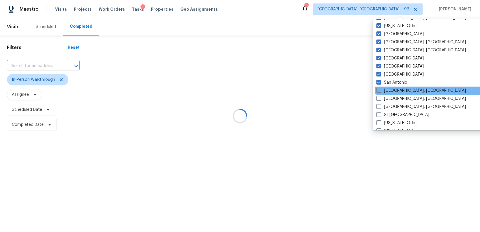
click at [378, 89] on span at bounding box center [379, 90] width 5 height 5
click at [378, 89] on input "[GEOGRAPHIC_DATA], [GEOGRAPHIC_DATA]" at bounding box center [379, 90] width 4 height 4
checkbox input "true"
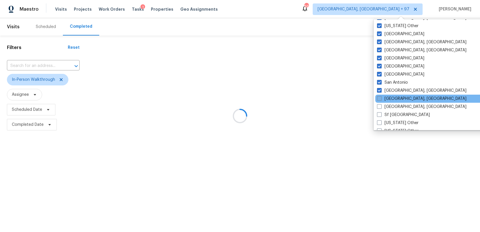
click at [379, 97] on span at bounding box center [379, 98] width 5 height 5
click at [379, 97] on input "[GEOGRAPHIC_DATA], [GEOGRAPHIC_DATA]" at bounding box center [379, 98] width 4 height 4
checkbox input "true"
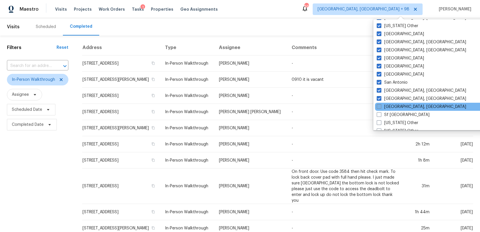
click at [378, 104] on span at bounding box center [379, 106] width 5 height 5
click at [378, 104] on input "[GEOGRAPHIC_DATA], [GEOGRAPHIC_DATA]" at bounding box center [379, 106] width 4 height 4
checkbox input "true"
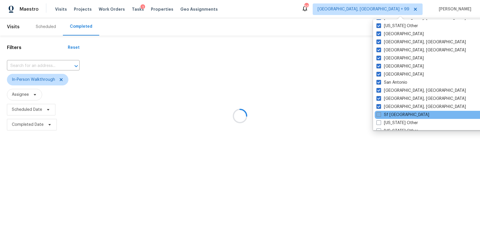
click at [378, 114] on span at bounding box center [379, 114] width 5 height 5
click at [378, 114] on input "Sf [GEOGRAPHIC_DATA]" at bounding box center [379, 114] width 4 height 4
checkbox input "true"
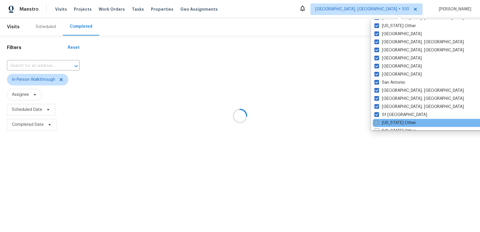
click at [377, 124] on span at bounding box center [377, 122] width 5 height 5
click at [377, 124] on input "[US_STATE] Other" at bounding box center [377, 122] width 4 height 4
checkbox input "true"
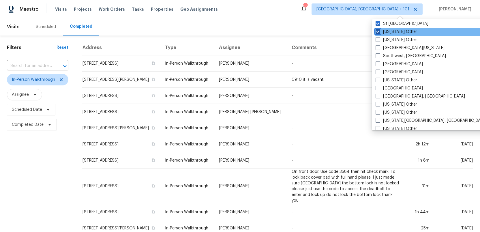
scroll to position [821, 0]
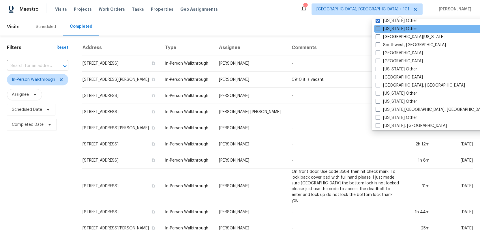
click at [378, 28] on span at bounding box center [378, 28] width 5 height 5
click at [378, 28] on input "[US_STATE] Other" at bounding box center [378, 28] width 4 height 4
checkbox input "true"
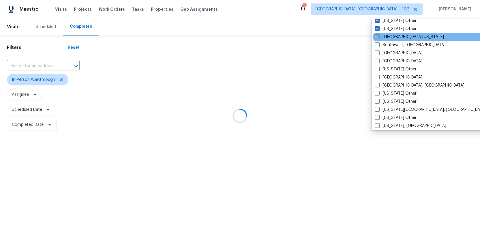
click at [378, 35] on span at bounding box center [377, 36] width 5 height 5
click at [378, 35] on input "[GEOGRAPHIC_DATA][US_STATE]" at bounding box center [377, 36] width 4 height 4
checkbox input "true"
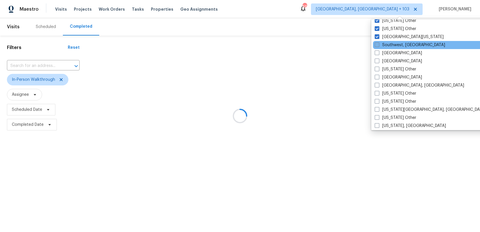
click at [377, 45] on span at bounding box center [377, 44] width 5 height 5
click at [377, 45] on input "Southwest, [GEOGRAPHIC_DATA]" at bounding box center [377, 44] width 4 height 4
checkbox input "true"
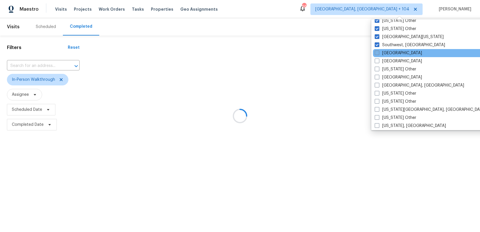
click at [377, 53] on span at bounding box center [377, 53] width 5 height 5
click at [377, 53] on input "[GEOGRAPHIC_DATA]" at bounding box center [377, 52] width 4 height 4
checkbox input "true"
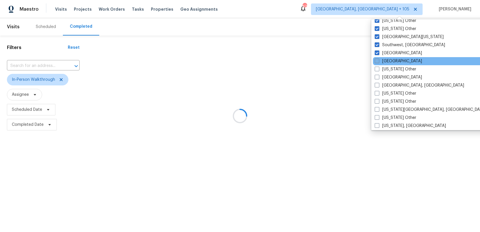
click at [375, 60] on span at bounding box center [377, 61] width 5 height 5
click at [375, 60] on input "[GEOGRAPHIC_DATA]" at bounding box center [377, 60] width 4 height 4
checkbox input "true"
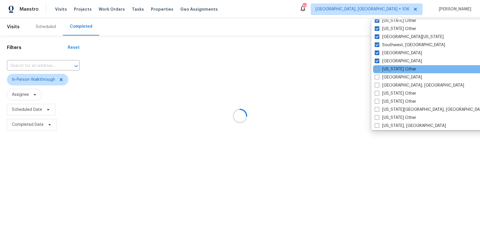
click at [375, 67] on span at bounding box center [377, 69] width 5 height 5
click at [375, 67] on input "[US_STATE] Other" at bounding box center [377, 68] width 4 height 4
checkbox input "true"
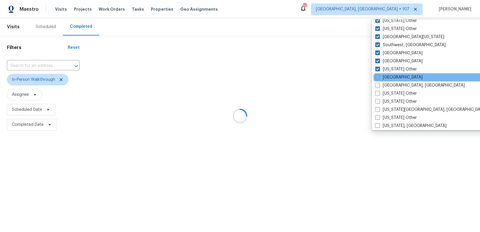
click at [375, 76] on span at bounding box center [377, 77] width 5 height 5
click at [375, 76] on input "[GEOGRAPHIC_DATA]" at bounding box center [377, 76] width 4 height 4
checkbox input "true"
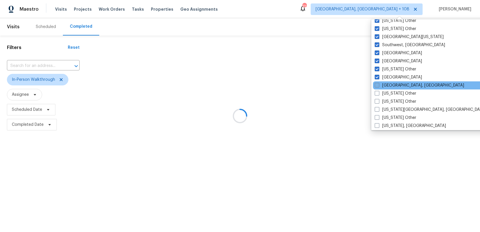
click at [375, 85] on span at bounding box center [377, 85] width 5 height 5
click at [375, 85] on input "[GEOGRAPHIC_DATA], [GEOGRAPHIC_DATA]" at bounding box center [377, 85] width 4 height 4
checkbox input "true"
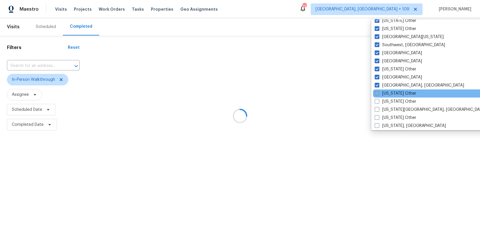
click at [375, 92] on span at bounding box center [377, 93] width 5 height 5
click at [375, 92] on input "[US_STATE] Other" at bounding box center [377, 93] width 4 height 4
checkbox input "true"
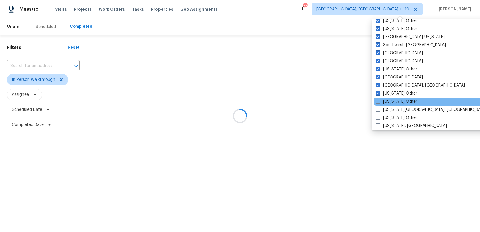
click at [375, 100] on div "[US_STATE] Other" at bounding box center [432, 102] width 116 height 8
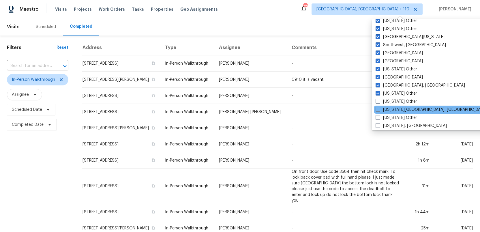
click at [375, 109] on div "[US_STATE][GEOGRAPHIC_DATA], [GEOGRAPHIC_DATA]" at bounding box center [432, 110] width 116 height 8
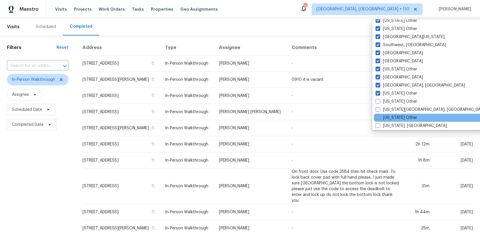
click at [376, 117] on span at bounding box center [378, 117] width 5 height 5
click at [376, 117] on input "[US_STATE] Other" at bounding box center [378, 117] width 4 height 4
checkbox input "true"
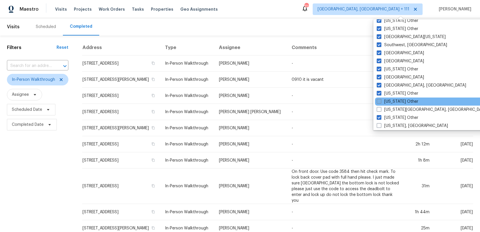
click at [379, 102] on span at bounding box center [379, 101] width 5 height 5
click at [379, 102] on input "[US_STATE] Other" at bounding box center [379, 101] width 4 height 4
checkbox input "true"
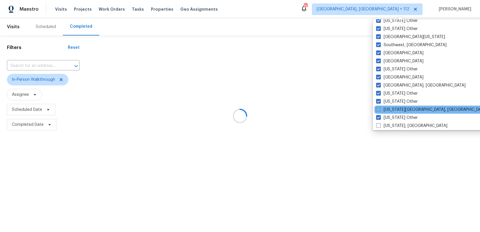
click at [378, 108] on span at bounding box center [378, 109] width 5 height 5
click at [378, 108] on input "[US_STATE][GEOGRAPHIC_DATA], [GEOGRAPHIC_DATA]" at bounding box center [378, 109] width 4 height 4
checkbox input "true"
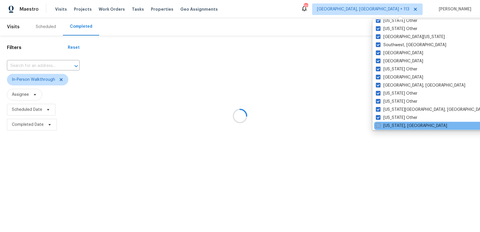
click at [377, 125] on span at bounding box center [378, 125] width 5 height 5
click at [377, 125] on input "[US_STATE], [GEOGRAPHIC_DATA]" at bounding box center [378, 125] width 4 height 4
checkbox input "true"
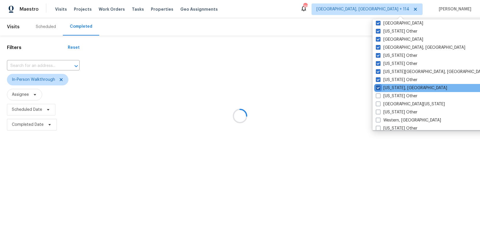
scroll to position [871, 0]
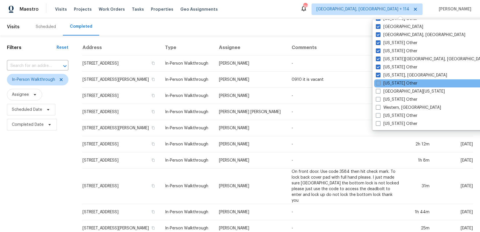
click at [378, 84] on span at bounding box center [378, 83] width 5 height 5
click at [378, 84] on input "[US_STATE] Other" at bounding box center [378, 83] width 4 height 4
checkbox input "true"
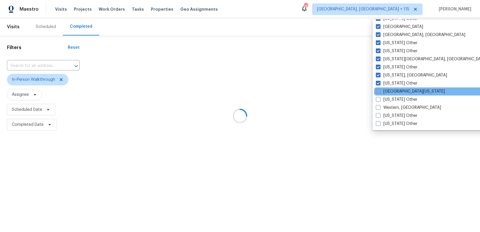
click at [378, 90] on span at bounding box center [378, 91] width 5 height 5
click at [378, 90] on input "[GEOGRAPHIC_DATA][US_STATE]" at bounding box center [378, 91] width 4 height 4
checkbox input "true"
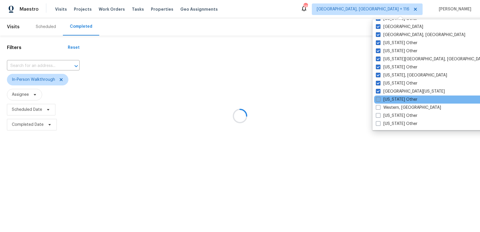
click at [378, 97] on span at bounding box center [378, 99] width 5 height 5
click at [378, 97] on input "[US_STATE] Other" at bounding box center [378, 99] width 4 height 4
checkbox input "true"
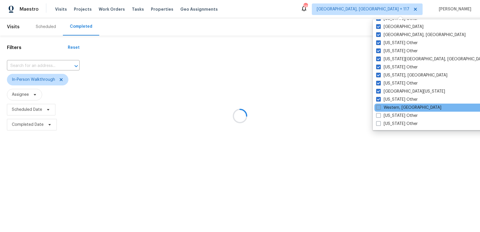
click at [378, 108] on span at bounding box center [378, 107] width 5 height 5
click at [378, 108] on input "Western, [GEOGRAPHIC_DATA]" at bounding box center [378, 107] width 4 height 4
checkbox input "true"
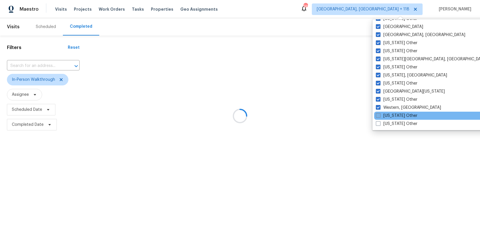
click at [378, 115] on span at bounding box center [378, 115] width 5 height 5
click at [378, 115] on input "[US_STATE] Other" at bounding box center [378, 115] width 4 height 4
checkbox input "true"
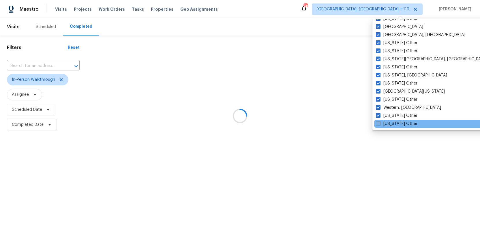
click at [378, 122] on span at bounding box center [378, 123] width 5 height 5
click at [378, 122] on input "[US_STATE] Other" at bounding box center [378, 123] width 4 height 4
checkbox input "true"
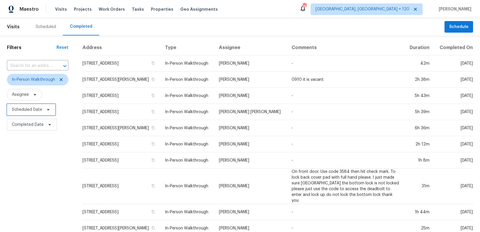
click at [26, 110] on span "Scheduled Date" at bounding box center [27, 110] width 30 height 6
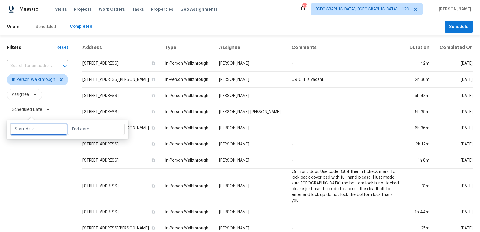
click at [27, 130] on input "text" at bounding box center [38, 130] width 57 height 12
select select "9"
select select "2025"
select select "10"
select select "2025"
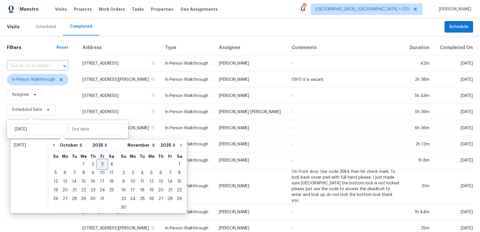
click at [100, 162] on div "3" at bounding box center [103, 164] width 10 height 8
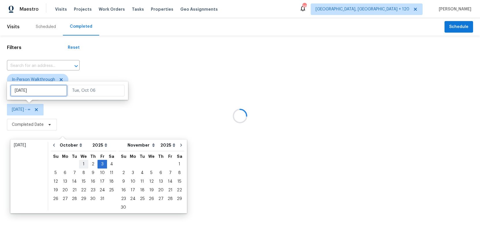
type input "[DATE]"
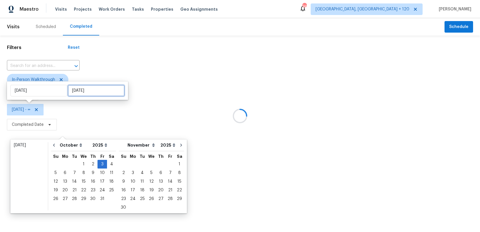
type input "[DATE]"
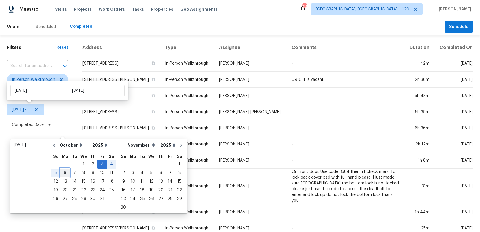
click at [64, 174] on div "6" at bounding box center [65, 173] width 10 height 8
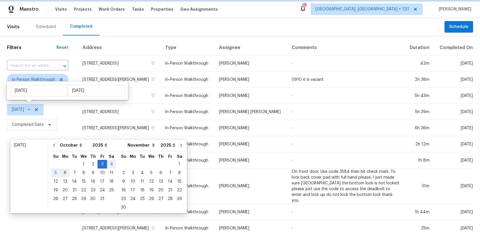
type input "[DATE]"
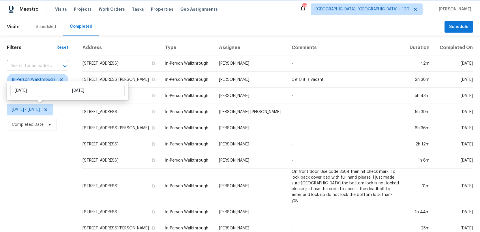
click at [48, 108] on icon at bounding box center [46, 109] width 5 height 5
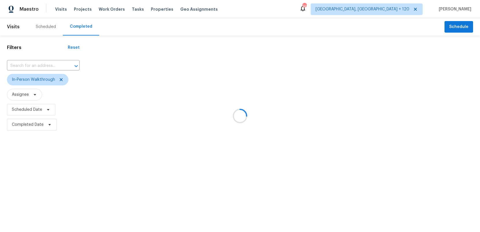
click at [27, 125] on div at bounding box center [240, 116] width 480 height 232
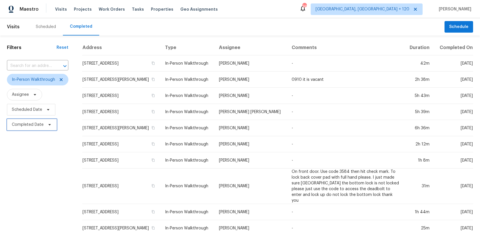
click at [27, 125] on span "Completed Date" at bounding box center [28, 125] width 32 height 6
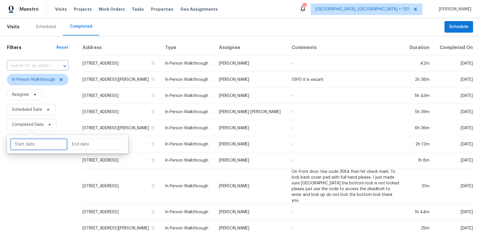
select select "9"
select select "2025"
select select "10"
select select "2025"
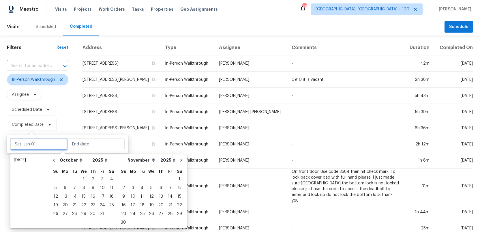
click at [24, 145] on input "text" at bounding box center [38, 145] width 57 height 12
click at [100, 179] on div "3" at bounding box center [103, 179] width 10 height 8
type input "[DATE]"
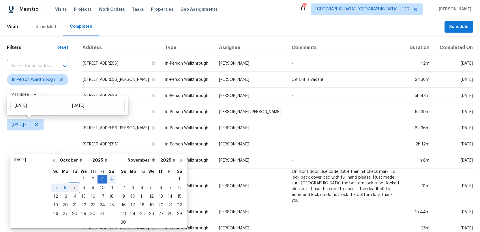
click at [73, 187] on div "7" at bounding box center [74, 188] width 9 height 8
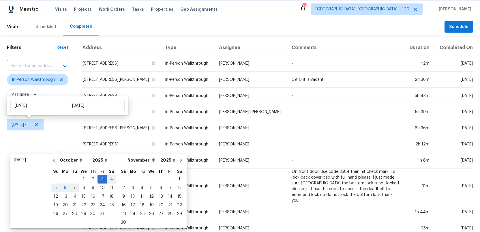
type input "[DATE]"
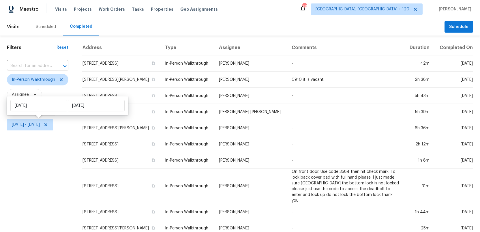
click at [51, 182] on div "Filters Reset ​ In-Person Walkthrough Assignee Scheduled Date [DATE] - [DATE]" at bounding box center [37, 230] width 75 height 391
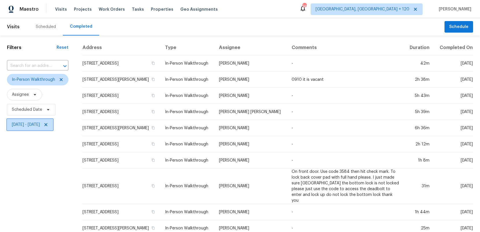
click at [48, 126] on icon at bounding box center [46, 124] width 5 height 5
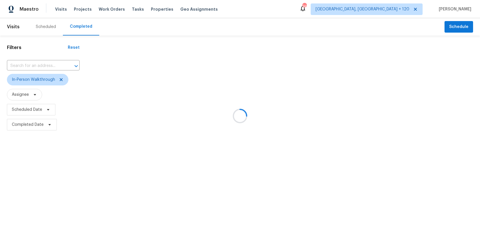
click at [34, 128] on div at bounding box center [240, 116] width 480 height 232
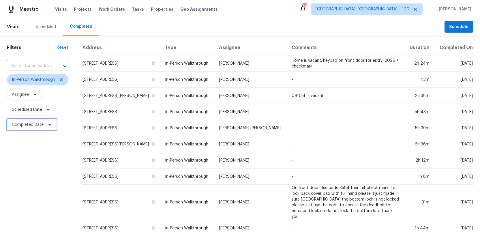
click at [34, 127] on span "Completed Date" at bounding box center [28, 125] width 32 height 6
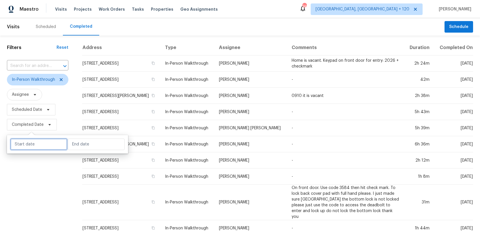
click at [34, 148] on input "text" at bounding box center [38, 145] width 57 height 12
select select "9"
select select "2025"
select select "10"
select select "2025"
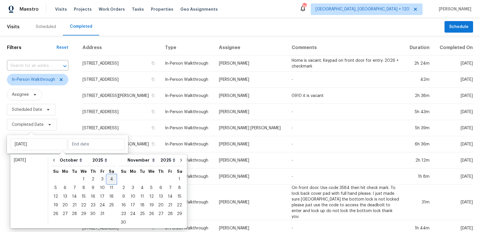
click at [108, 178] on div "4" at bounding box center [111, 179] width 9 height 8
type input "[DATE]"
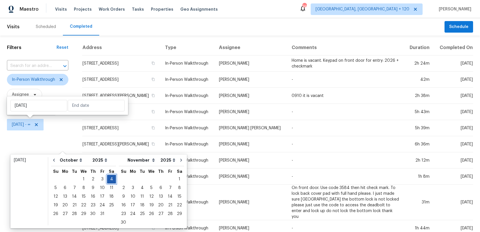
click at [108, 178] on div "4" at bounding box center [111, 179] width 9 height 8
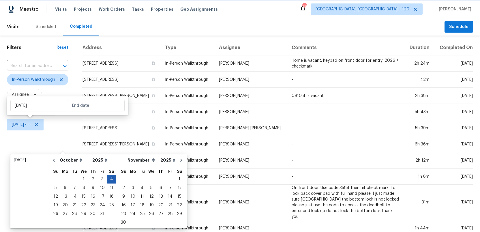
type input "[DATE]"
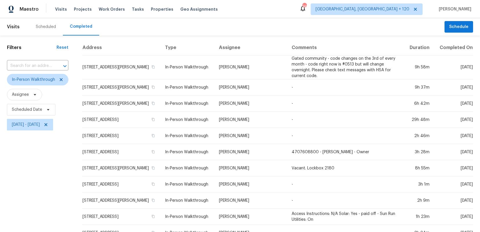
click at [61, 189] on div "Filters Reset ​ In-Person Walkthrough Assignee Scheduled Date [DATE] - [DATE]" at bounding box center [37, 219] width 75 height 368
